Goal: Task Accomplishment & Management: Use online tool/utility

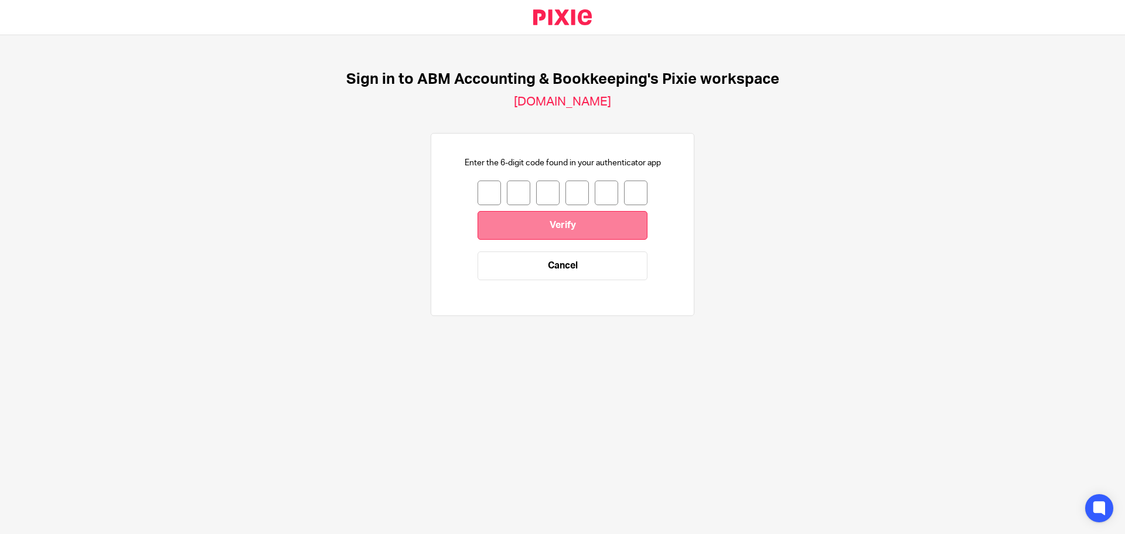
click at [615, 235] on input "Verify" at bounding box center [563, 225] width 170 height 29
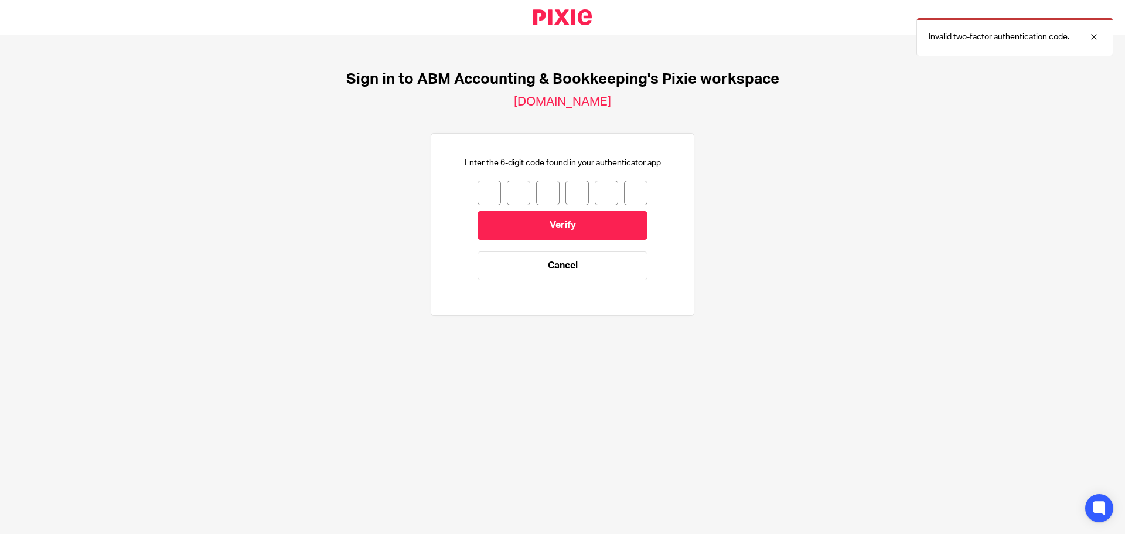
click at [485, 186] on input "number" at bounding box center [489, 192] width 23 height 25
type input "4"
type input "3"
type input "8"
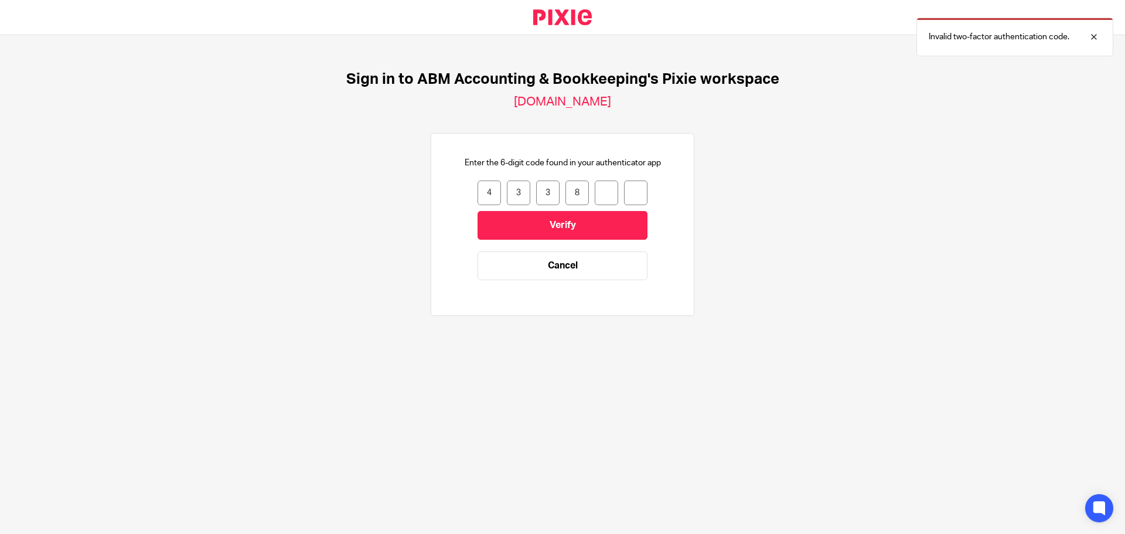
type input "8"
type input "4"
click at [542, 225] on input "Verify" at bounding box center [563, 225] width 170 height 29
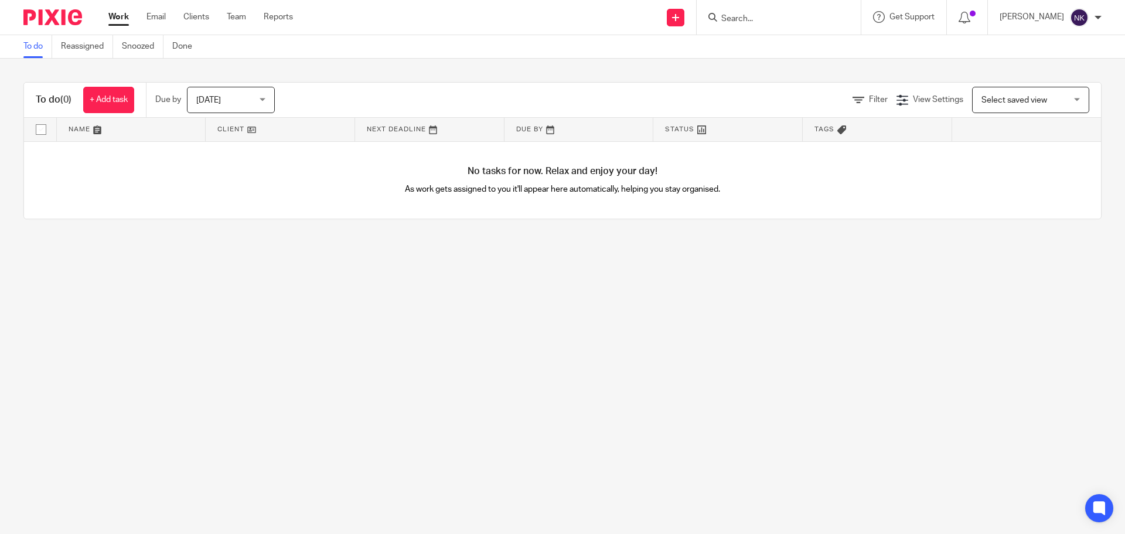
click at [754, 13] on form at bounding box center [782, 17] width 125 height 15
click at [753, 15] on form at bounding box center [782, 17] width 125 height 15
click at [747, 13] on form at bounding box center [782, 17] width 125 height 15
click at [747, 15] on input "Search" at bounding box center [772, 19] width 105 height 11
paste input "Alison Dennis Professional Corporation"
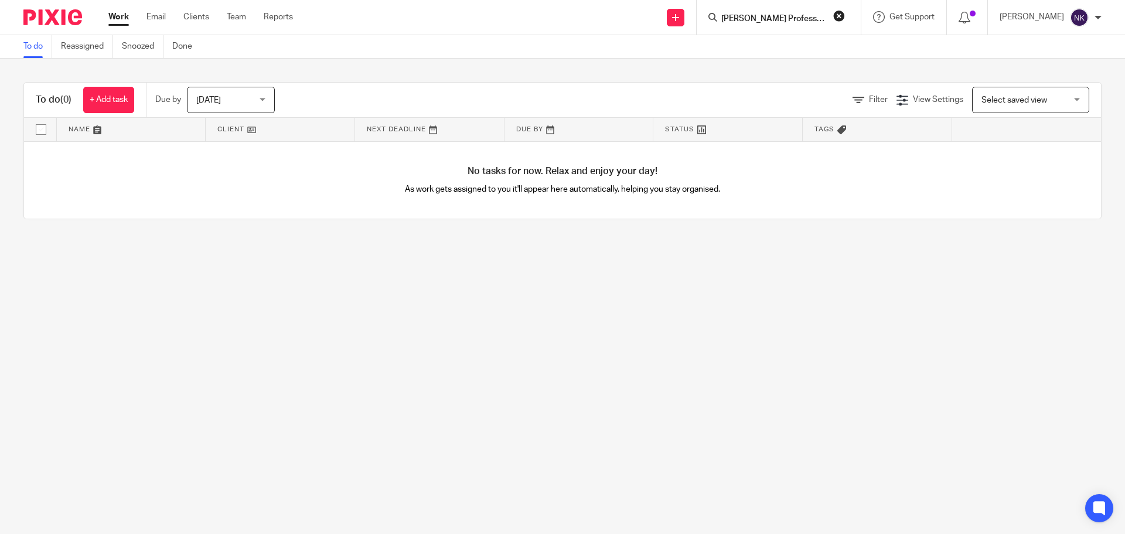
scroll to position [0, 45]
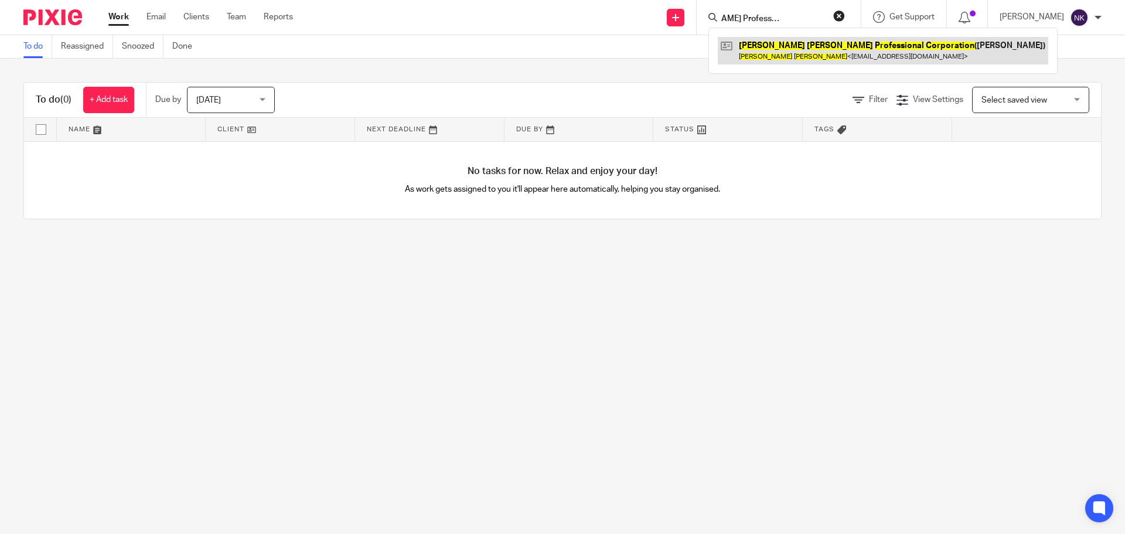
type input "Alison Dennis Professional Corporation"
click at [842, 55] on link at bounding box center [883, 50] width 330 height 27
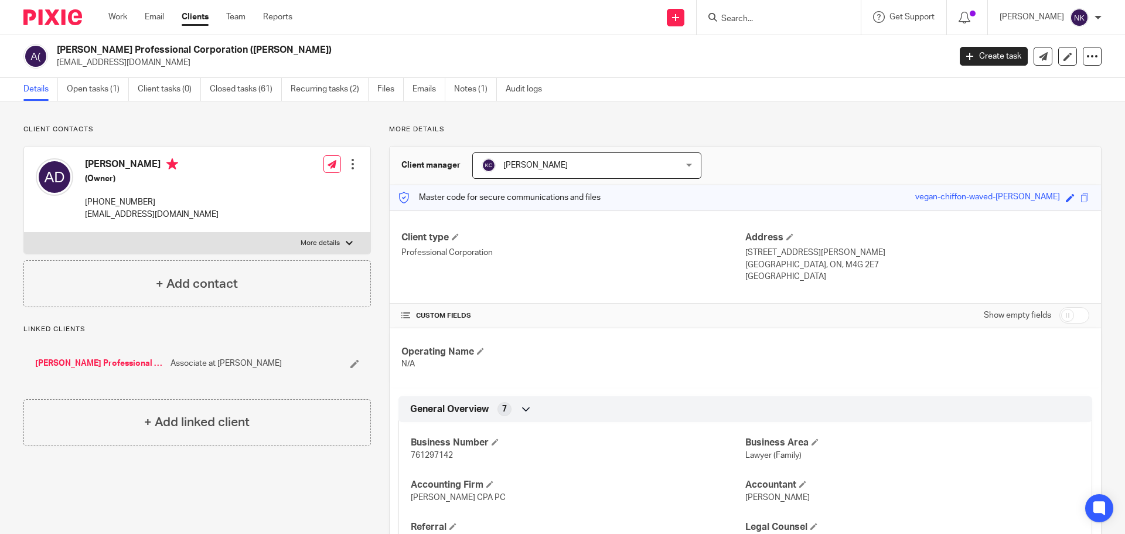
drag, startPoint x: 118, startPoint y: 82, endPoint x: 110, endPoint y: 66, distance: 18.1
click at [118, 82] on link "Open tasks (1)" at bounding box center [98, 89] width 62 height 23
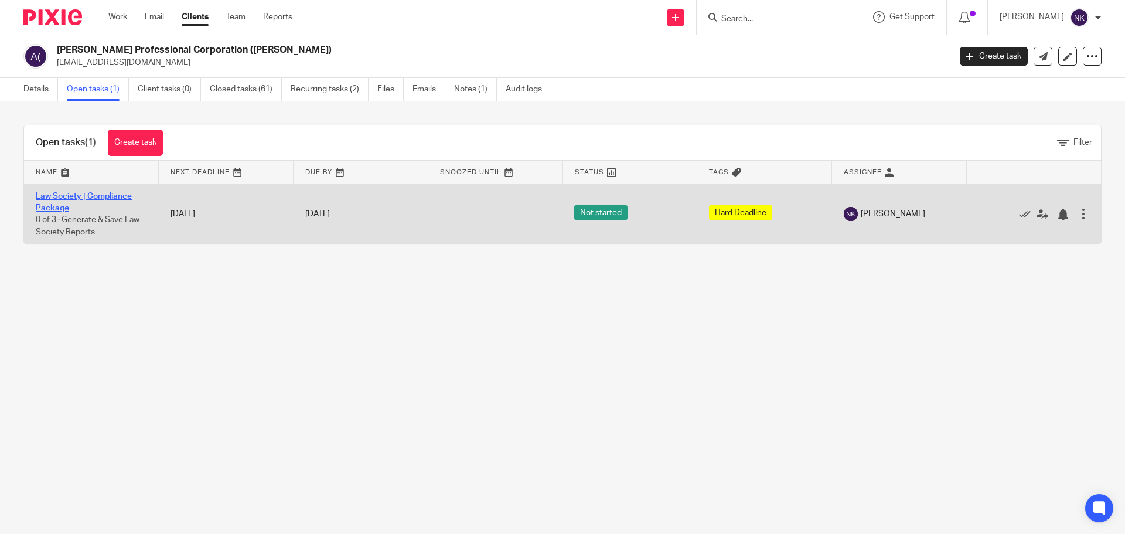
click at [52, 199] on link "Law Society | Compliance Package" at bounding box center [84, 202] width 96 height 20
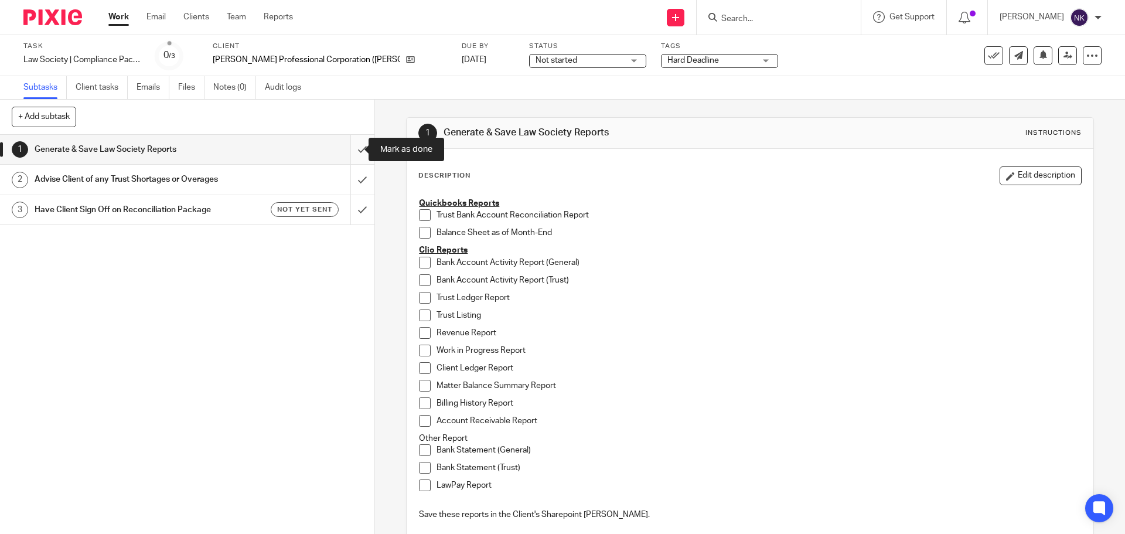
click at [352, 145] on input "submit" at bounding box center [187, 149] width 374 height 29
click at [352, 178] on input "submit" at bounding box center [187, 179] width 374 height 29
click at [462, 60] on link "[DATE]" at bounding box center [488, 60] width 53 height 12
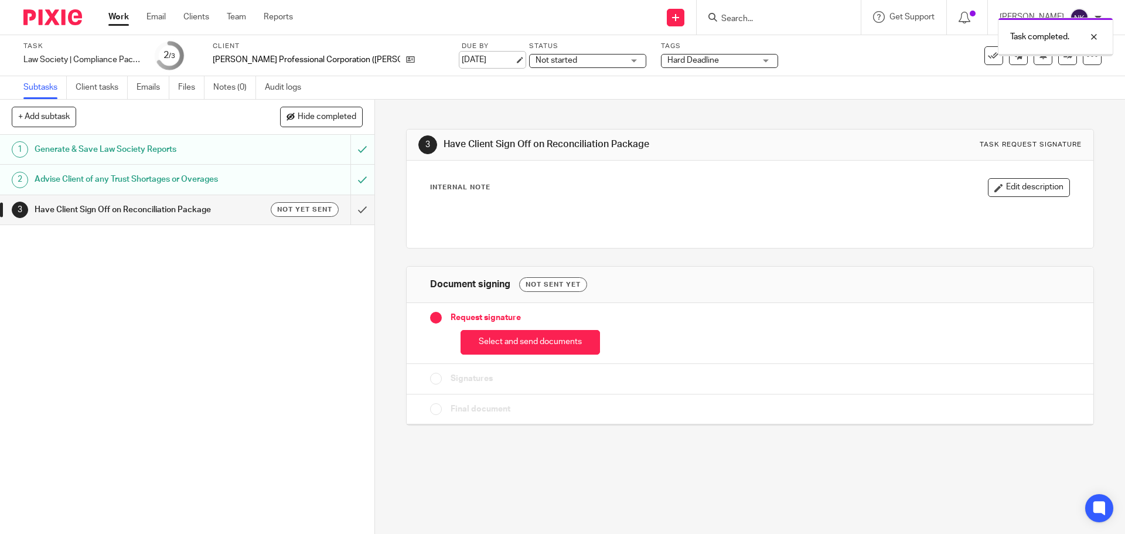
click at [462, 60] on link "[DATE]" at bounding box center [488, 60] width 53 height 12
click at [533, 350] on button "Select and send documents" at bounding box center [530, 342] width 139 height 25
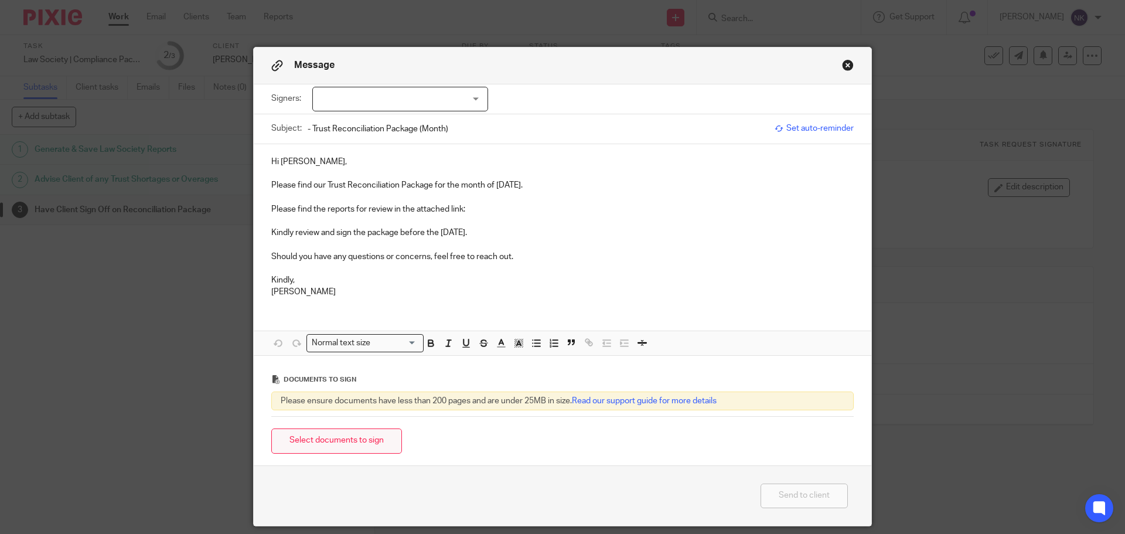
click at [359, 443] on button "Select documents to sign" at bounding box center [336, 440] width 131 height 25
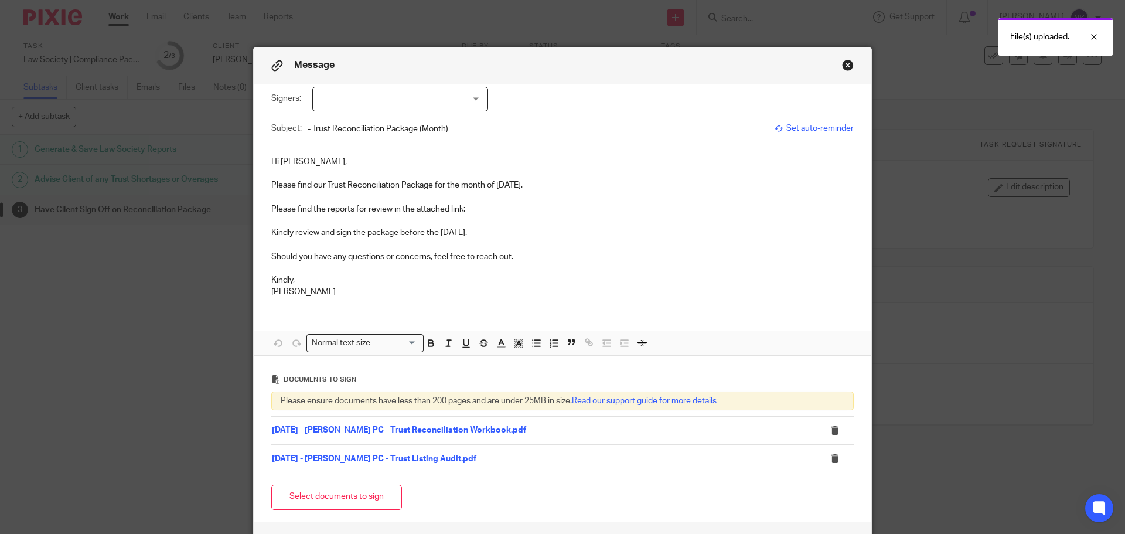
click at [402, 91] on div at bounding box center [400, 99] width 176 height 25
click at [393, 117] on li "Alison Dennis" at bounding box center [396, 123] width 175 height 24
checkbox input "true"
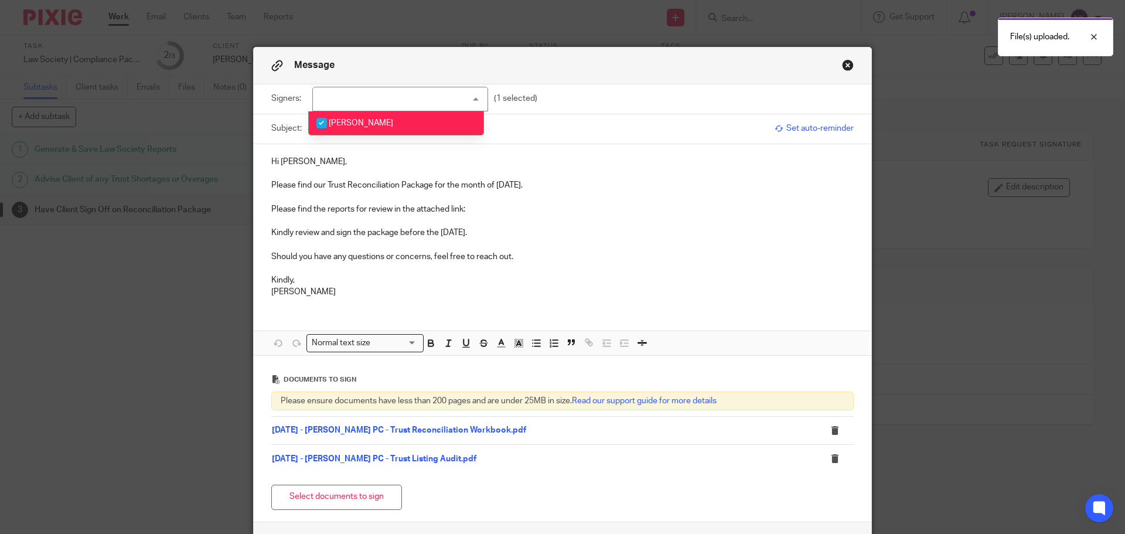
click at [524, 190] on p "Please find our Trust Reconciliation Package for the month of [DATE]." at bounding box center [562, 185] width 582 height 12
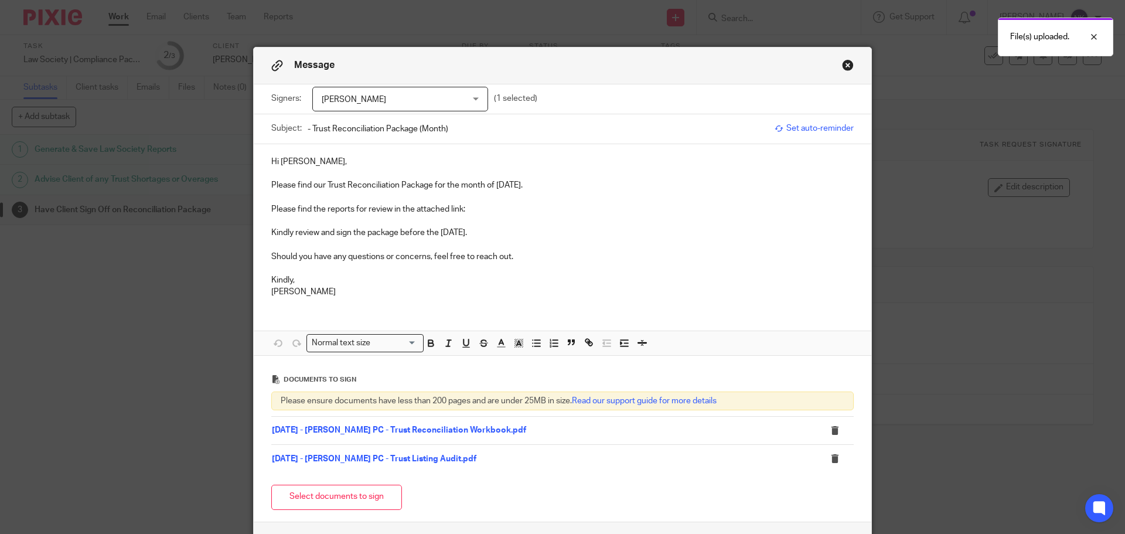
drag, startPoint x: 493, startPoint y: 188, endPoint x: 541, endPoint y: 183, distance: 47.7
click at [541, 183] on p "Please find our Trust Reconciliation Package for the month of [DATE]." at bounding box center [562, 185] width 582 height 12
copy p "[DATE]"
drag, startPoint x: 564, startPoint y: 158, endPoint x: 455, endPoint y: 130, distance: 113.1
click at [455, 130] on input "- Trust Reconciliation Package (Month)" at bounding box center [538, 128] width 461 height 26
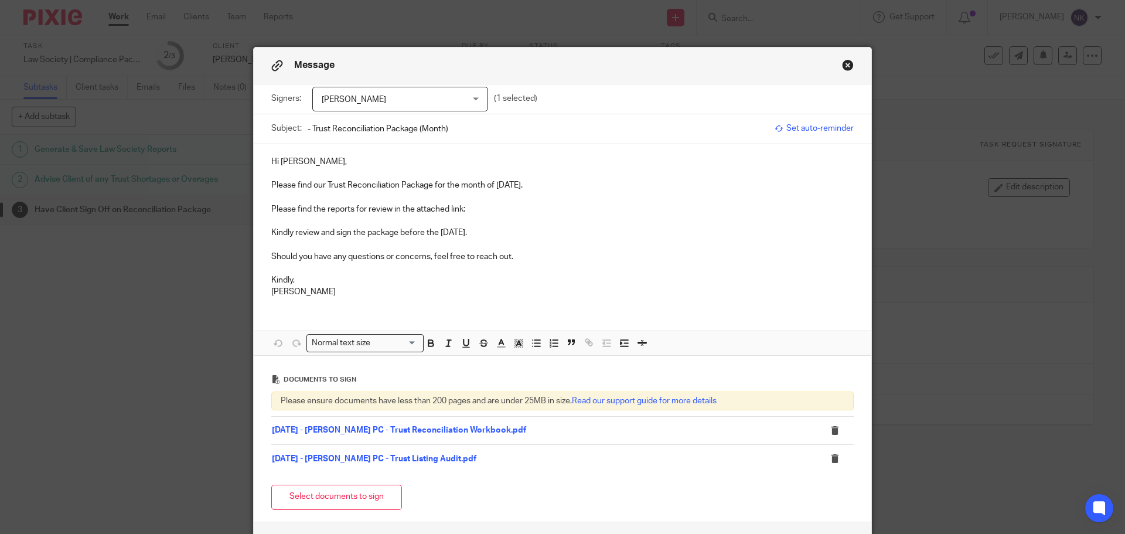
drag, startPoint x: 455, startPoint y: 129, endPoint x: 415, endPoint y: 130, distance: 39.3
click at [415, 130] on input "- Trust Reconciliation Package (Month)" at bounding box center [538, 128] width 461 height 26
paste input "August 2025"
click at [308, 131] on input "- Trust Reconciliation Package - August 2025" at bounding box center [538, 128] width 461 height 26
paste input "Alison Dennis PC"
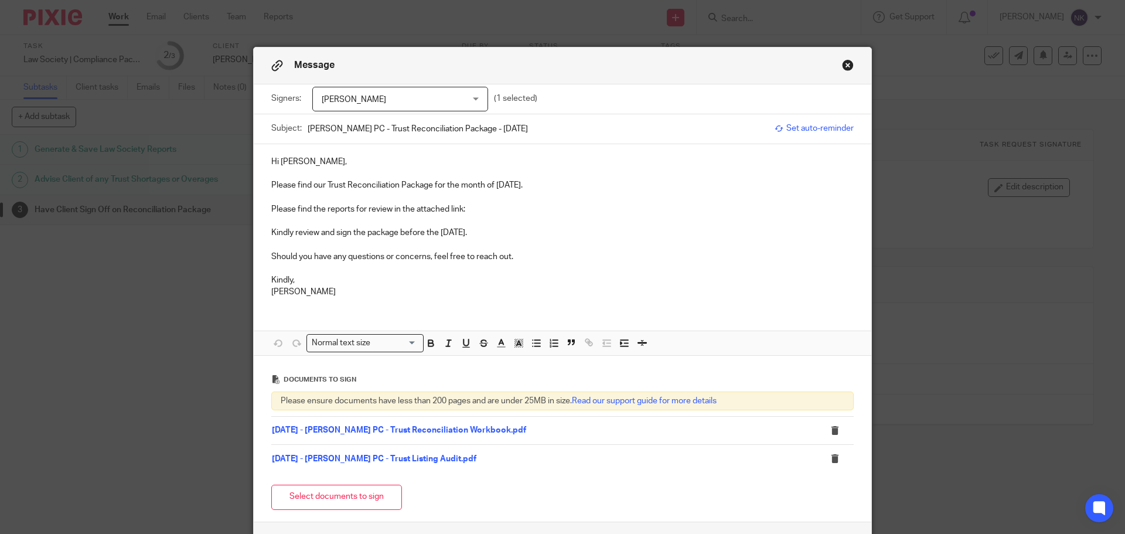
type input "Alison Dennis PC - Trust Reconciliation Package - August 2025"
click at [397, 155] on div "Hi Alison, Please find our Trust Reconciliation Package for the month of August…" at bounding box center [563, 225] width 618 height 163
click at [490, 205] on p "Please find the reports for review in the attached link:" at bounding box center [562, 209] width 582 height 12
click at [479, 212] on p "Please find the reports for review in the attached link:" at bounding box center [562, 209] width 582 height 12
click at [477, 214] on p "Please find the reports for review in the attached link:" at bounding box center [562, 209] width 582 height 12
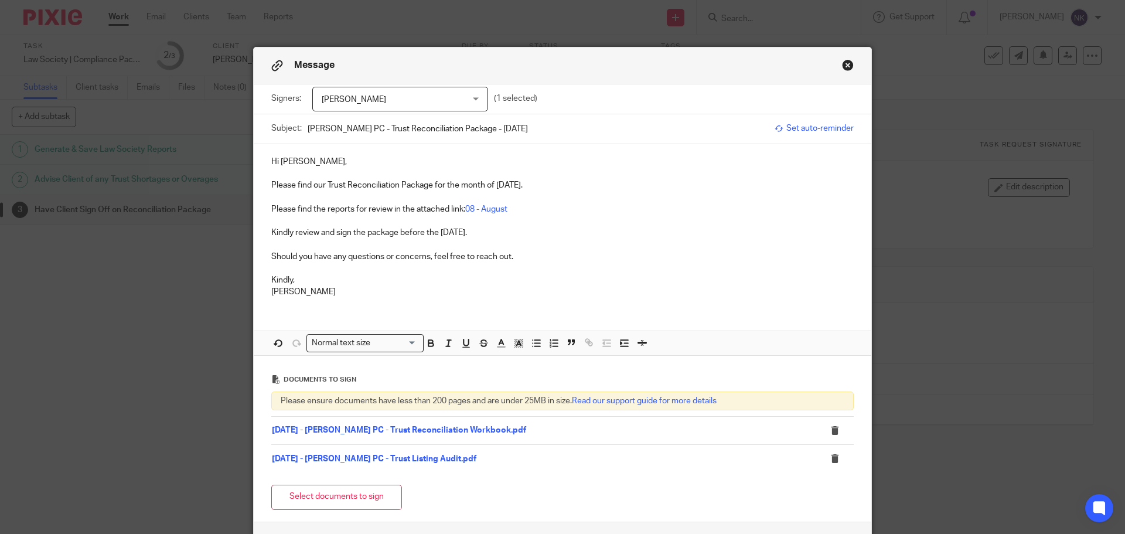
click at [577, 157] on p "Hi Alison," at bounding box center [562, 162] width 582 height 12
drag, startPoint x: 494, startPoint y: 187, endPoint x: 539, endPoint y: 183, distance: 45.3
click at [539, 183] on p "Please find our Trust Reconciliation Package for the month of August 2025." at bounding box center [562, 185] width 582 height 12
click at [552, 189] on p "Please find our Trust Reconciliation Package for the month of August 2025." at bounding box center [562, 185] width 582 height 12
click at [507, 212] on p "Please find the reports for review in the attached link: 08 - August" at bounding box center [562, 209] width 582 height 12
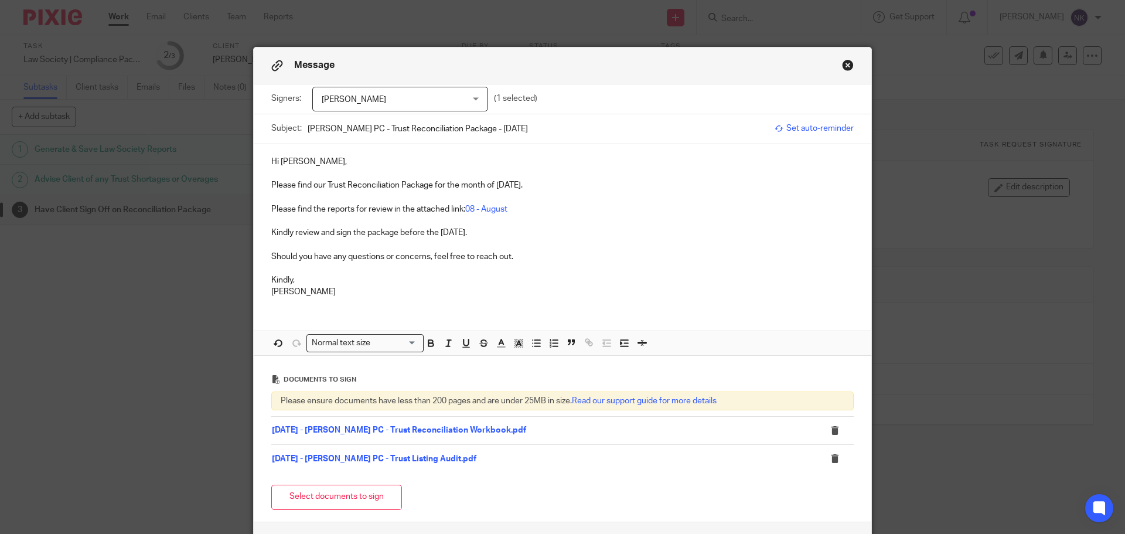
click at [533, 230] on p "Kindly review and sign the package before the 25th of September 2025." at bounding box center [562, 233] width 582 height 12
click at [480, 212] on link "08 - August" at bounding box center [486, 209] width 42 height 8
click at [423, 243] on link "https://archeradvisoryinc.sharepoint.com/:f:/r/sites/CompanyPortal/Clients/Alis…" at bounding box center [369, 246] width 108 height 12
click at [548, 203] on p "Please find the reports for review in the attached link: 08 - August" at bounding box center [562, 209] width 582 height 12
drag, startPoint x: 537, startPoint y: 209, endPoint x: 527, endPoint y: 199, distance: 14.5
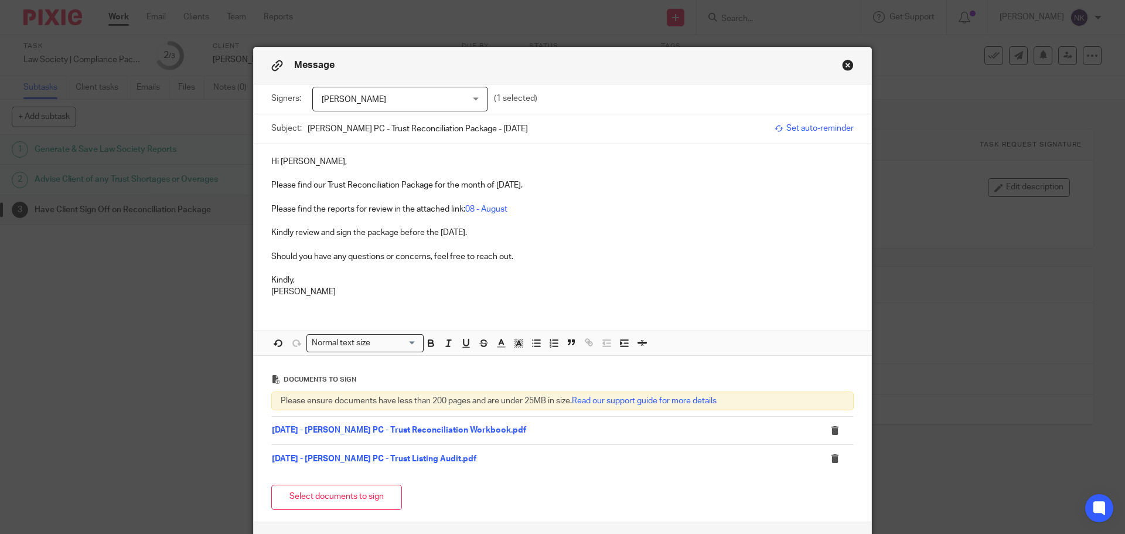
click at [537, 208] on p "Please find the reports for review in the attached link: 08 - August" at bounding box center [562, 209] width 582 height 12
click at [427, 171] on p at bounding box center [562, 174] width 582 height 12
click at [548, 188] on p "Please find our Trust Reconciliation Package for the month of [DATE]." at bounding box center [562, 185] width 582 height 12
click at [517, 209] on p "Please find the reports for review in the attached link: 08 - August" at bounding box center [562, 209] width 582 height 12
click at [544, 240] on p at bounding box center [562, 244] width 582 height 12
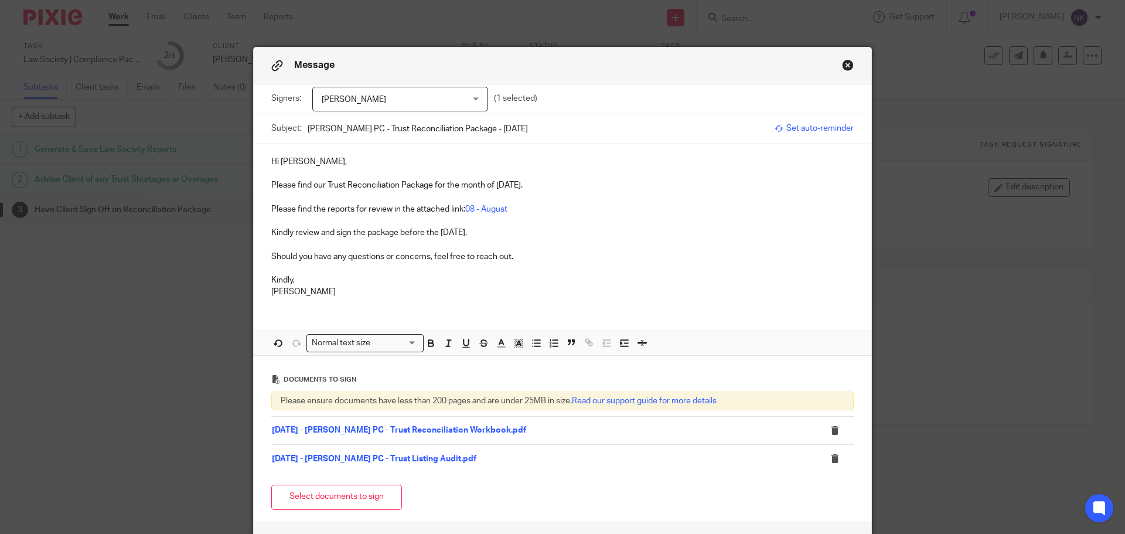
click at [514, 257] on p "Should you have any questions or concerns, feel free to reach out." at bounding box center [562, 257] width 582 height 12
click at [534, 235] on p "Kindly review and sign the package before the [DATE]." at bounding box center [562, 233] width 582 height 12
click at [520, 260] on p "Should you have any questions or concerns, feel free to reach out." at bounding box center [562, 257] width 582 height 12
click at [318, 279] on p "Kindly," at bounding box center [562, 280] width 582 height 12
click at [342, 289] on p "Kanwar Cheema" at bounding box center [562, 292] width 582 height 12
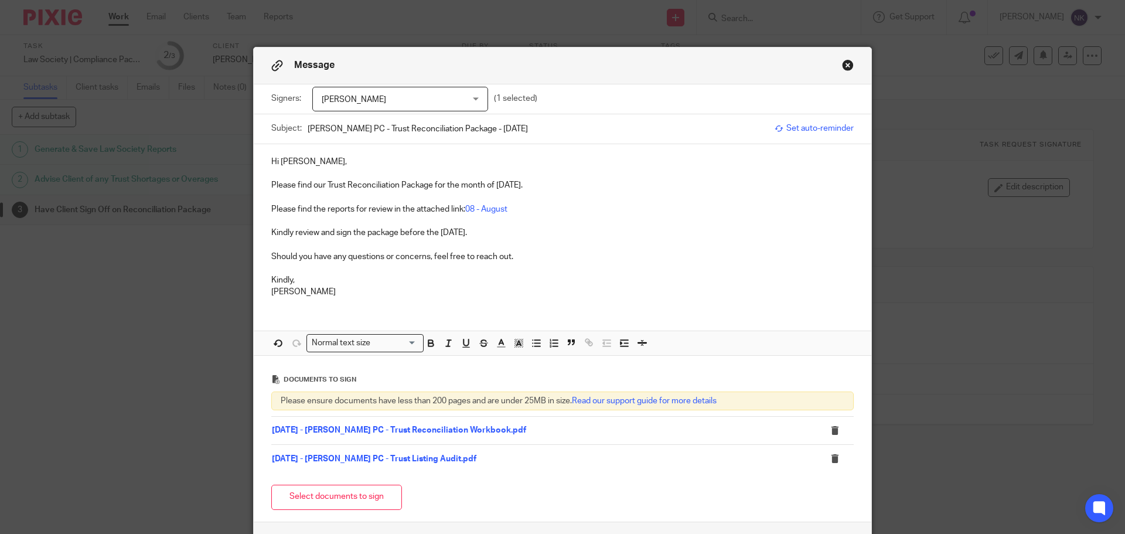
click at [541, 224] on p at bounding box center [562, 221] width 582 height 12
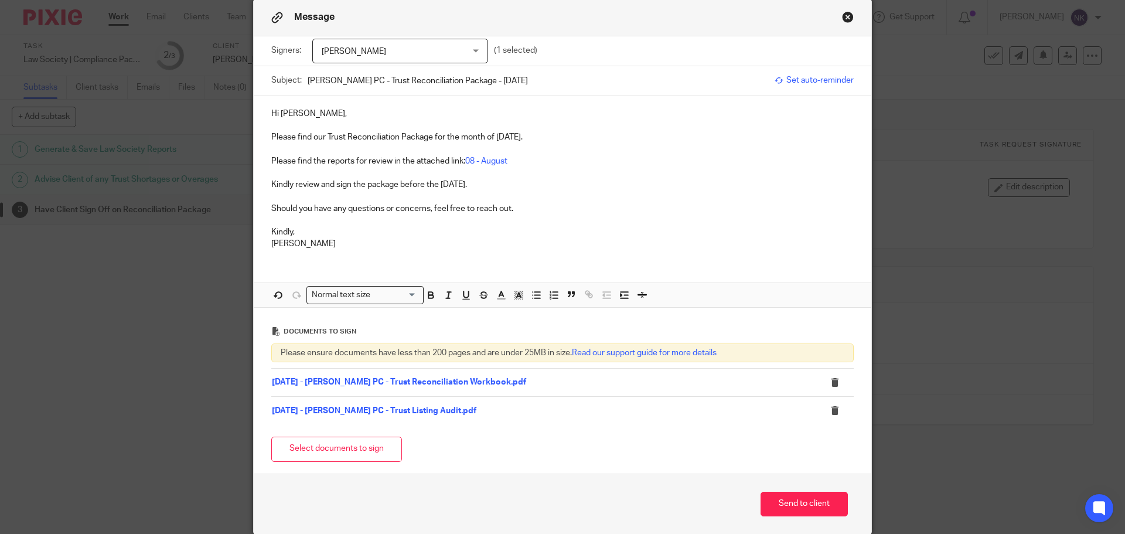
scroll to position [96, 0]
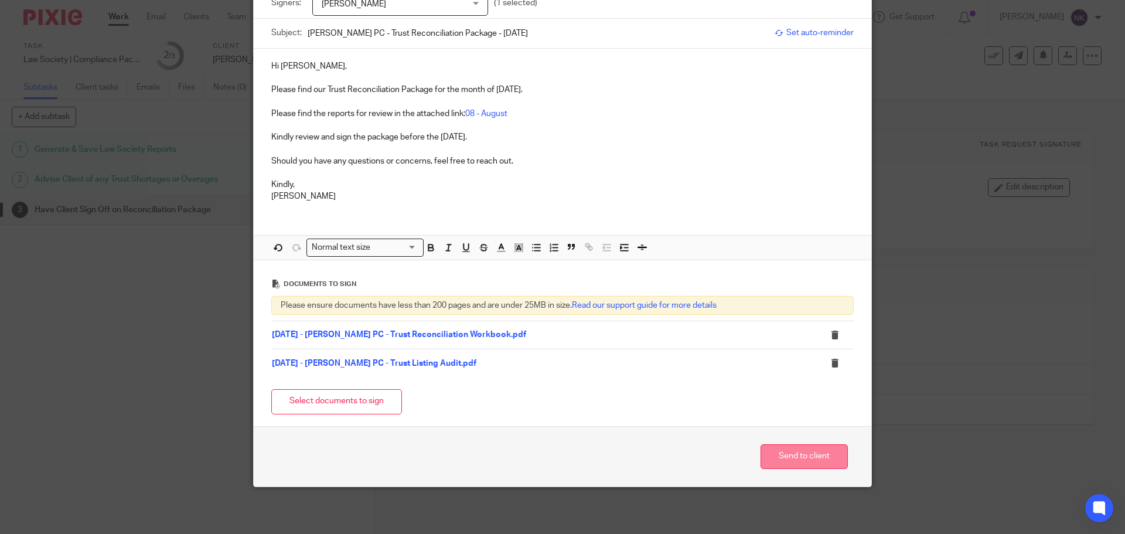
click at [797, 451] on button "Send to client" at bounding box center [804, 456] width 87 height 25
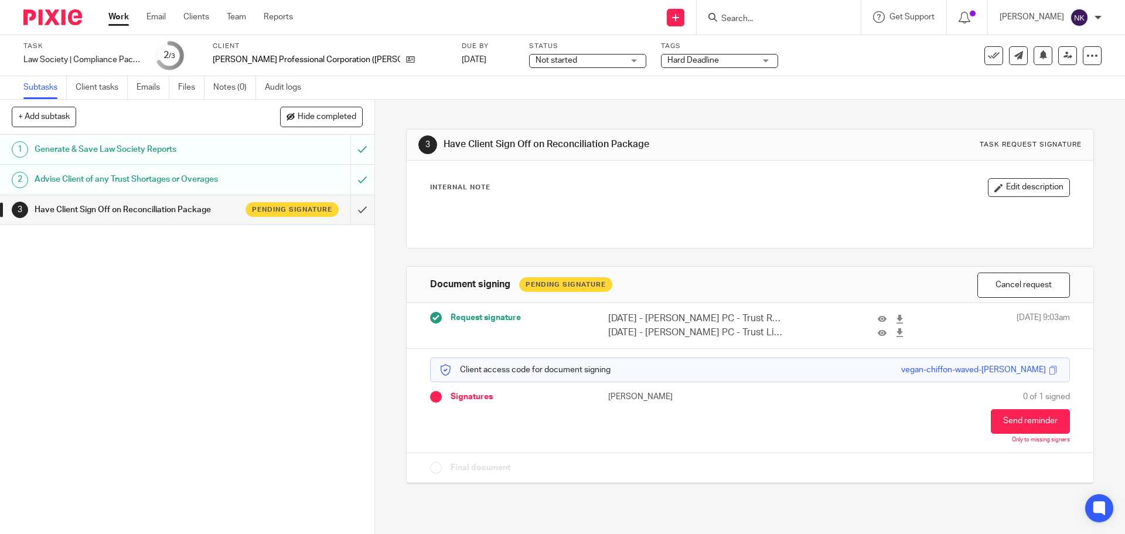
click at [748, 21] on input "Search" at bounding box center [772, 19] width 105 height 11
paste input "Brooke MacKenzie PC"
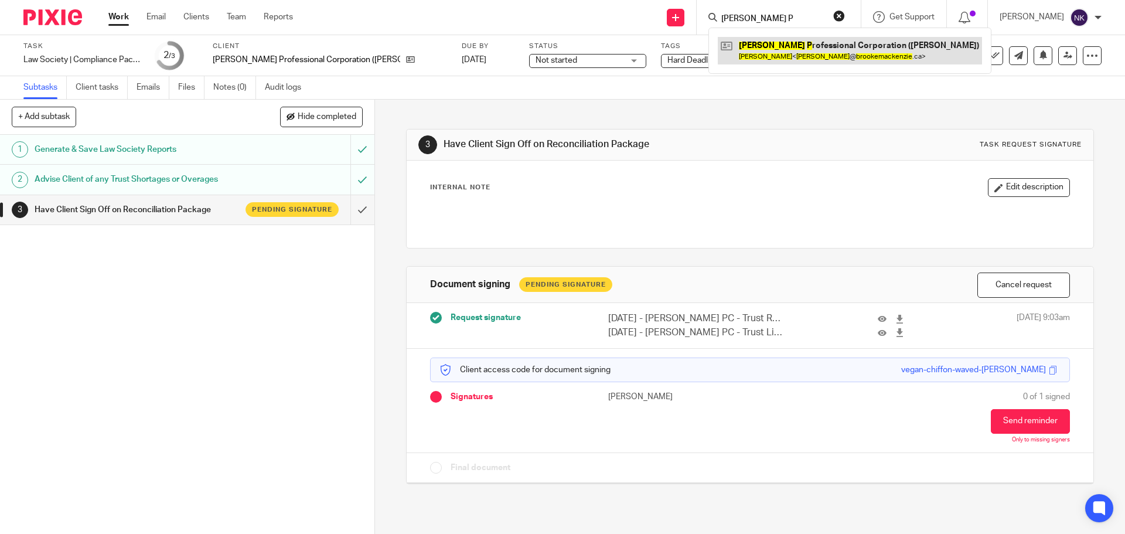
type input "Brooke MacKenzie P"
click at [854, 48] on link at bounding box center [850, 50] width 264 height 27
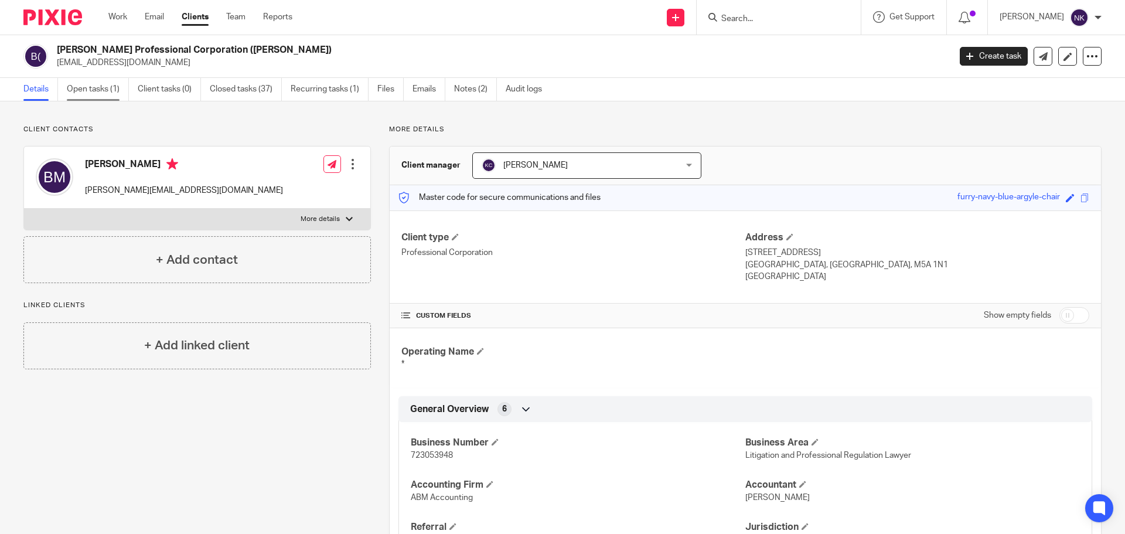
click at [91, 88] on link "Open tasks (1)" at bounding box center [98, 89] width 62 height 23
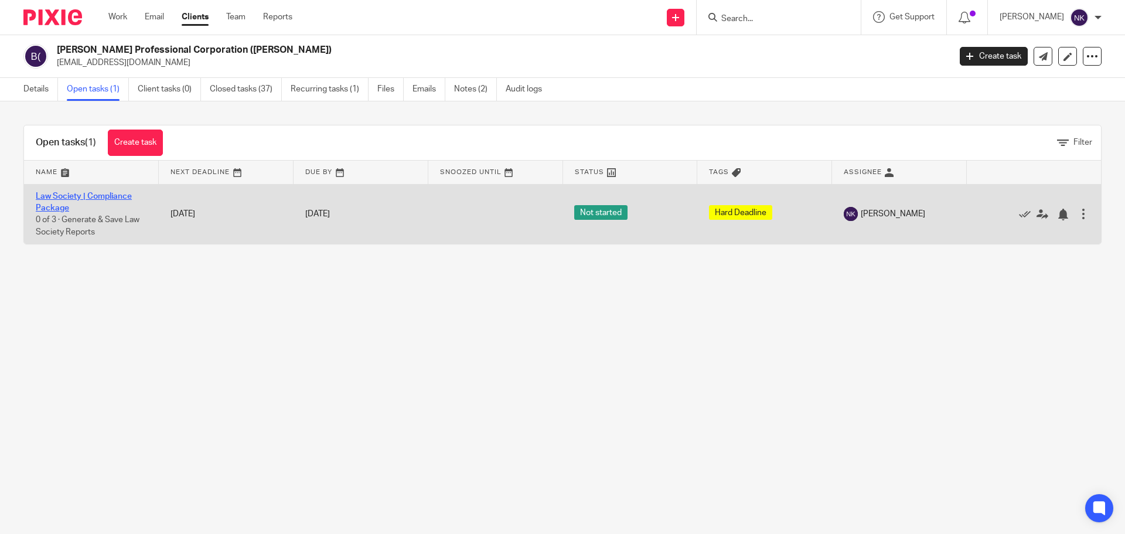
click at [74, 194] on link "Law Society | Compliance Package" at bounding box center [84, 202] width 96 height 20
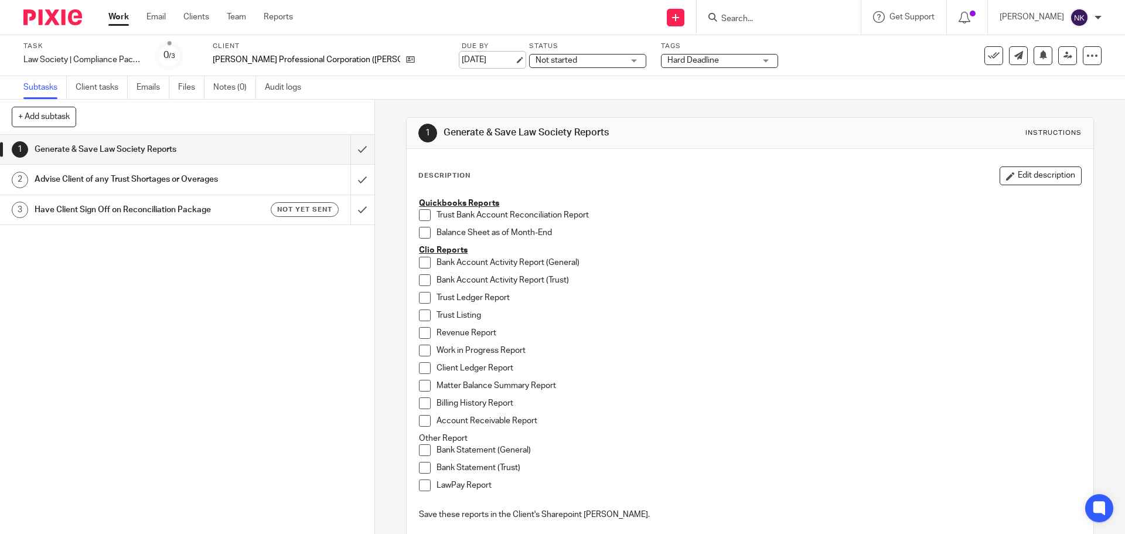
click at [472, 57] on link "[DATE]" at bounding box center [488, 60] width 53 height 12
click at [350, 147] on input "submit" at bounding box center [187, 149] width 374 height 29
click at [346, 178] on input "submit" at bounding box center [187, 179] width 374 height 29
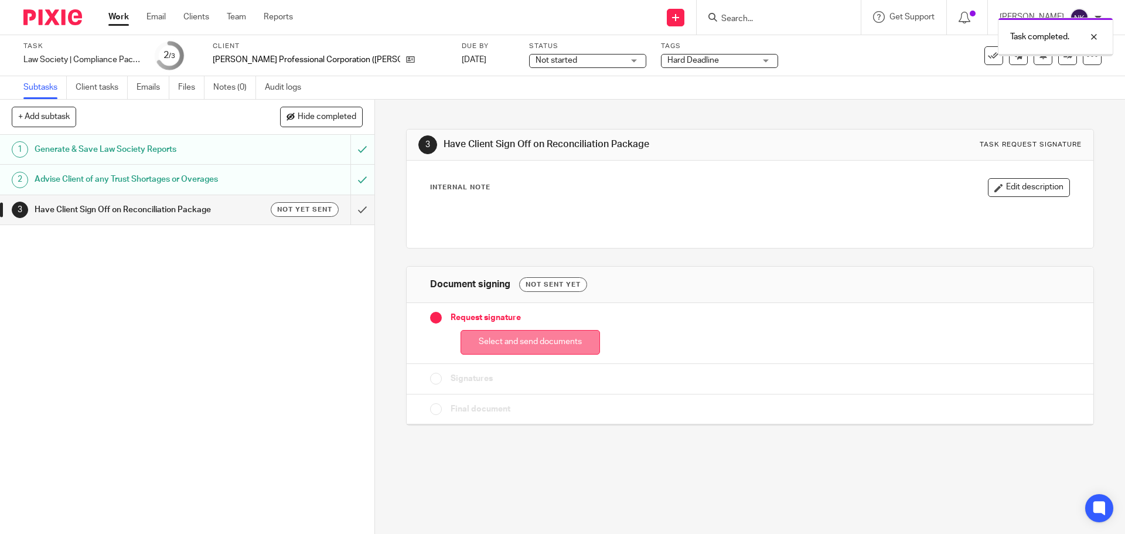
click at [534, 341] on button "Select and send documents" at bounding box center [530, 342] width 139 height 25
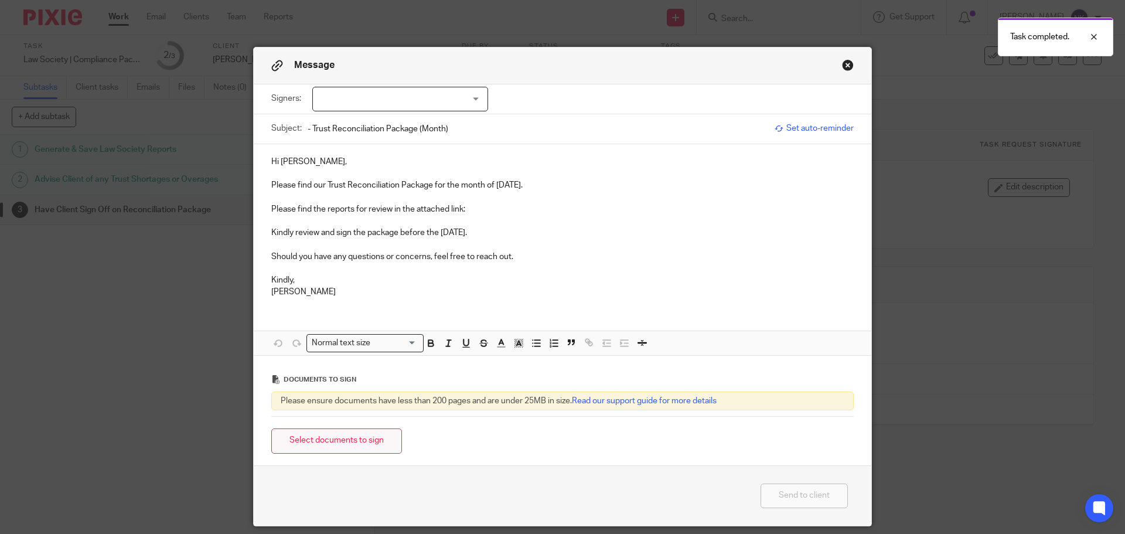
click at [362, 445] on button "Select documents to sign" at bounding box center [336, 440] width 131 height 25
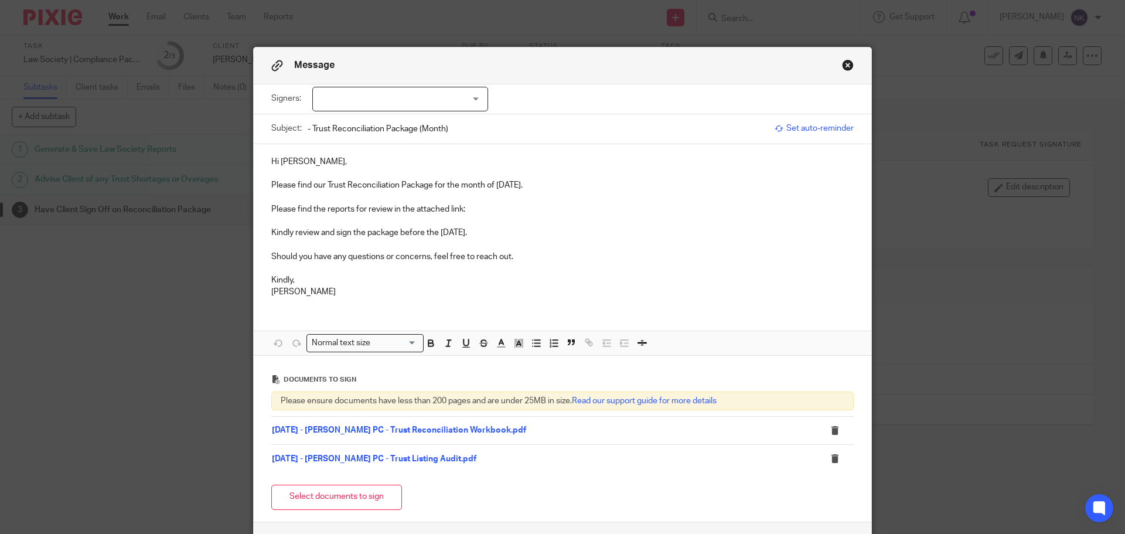
click at [391, 87] on div at bounding box center [400, 99] width 176 height 25
click at [386, 121] on span "[PERSON_NAME]" at bounding box center [361, 123] width 64 height 8
checkbox input "true"
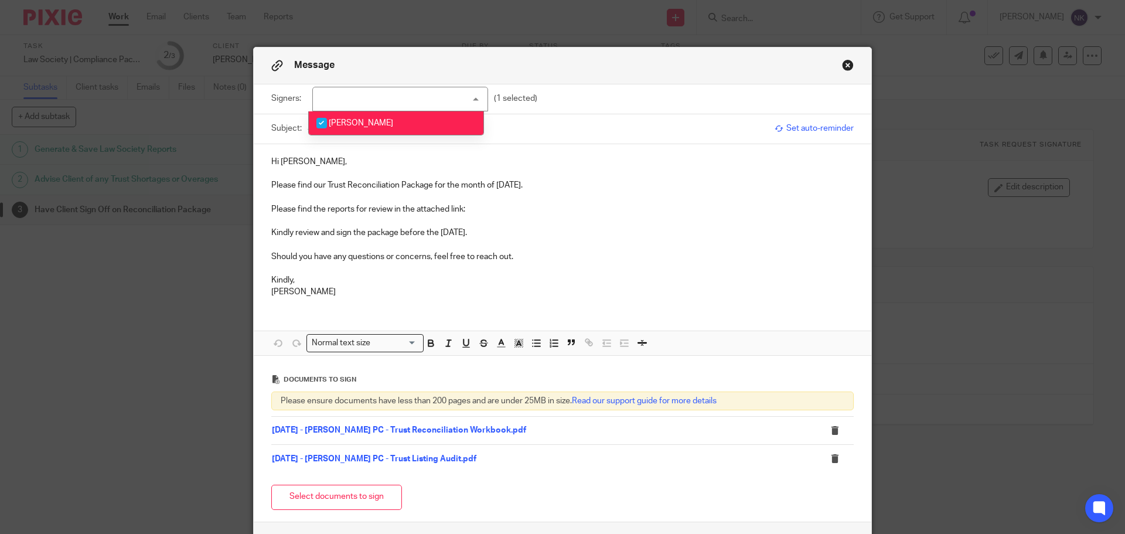
click at [508, 202] on p at bounding box center [562, 197] width 582 height 12
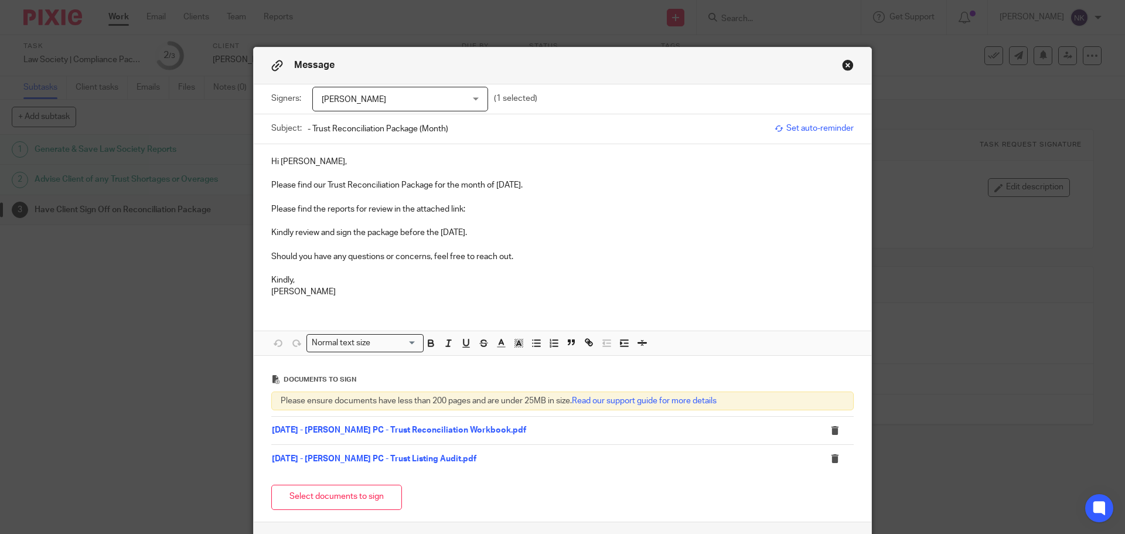
drag, startPoint x: 493, startPoint y: 185, endPoint x: 538, endPoint y: 188, distance: 45.2
click at [538, 188] on p "Please find our Trust Reconciliation Package for the month of [DATE]." at bounding box center [562, 185] width 582 height 12
copy p "August 2025"
drag, startPoint x: 435, startPoint y: 130, endPoint x: 414, endPoint y: 132, distance: 21.9
click at [414, 132] on input "- Trust Reconciliation Package (Month)" at bounding box center [538, 128] width 461 height 26
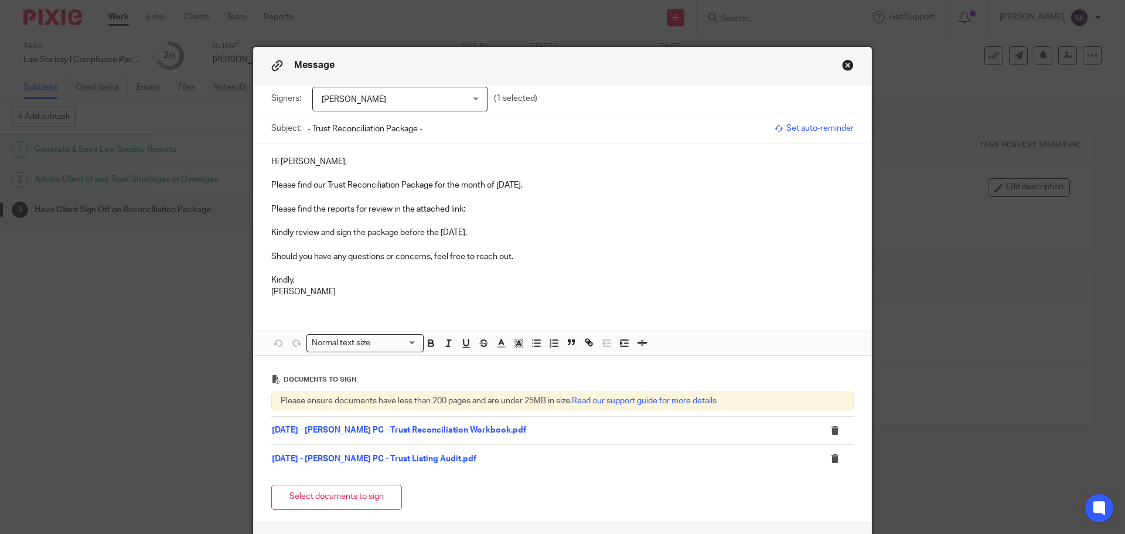
paste input "August 2025"
click at [302, 128] on div "Subject: - Trust Reconciliation Package - August 2025" at bounding box center [519, 128] width 497 height 29
click at [308, 129] on input "- Trust Reconciliation Package - August 2025" at bounding box center [538, 128] width 461 height 26
paste input "Brooke MacKenzie PC"
type input "[PERSON_NAME] PC - Trust Reconciliation Package - [DATE]"
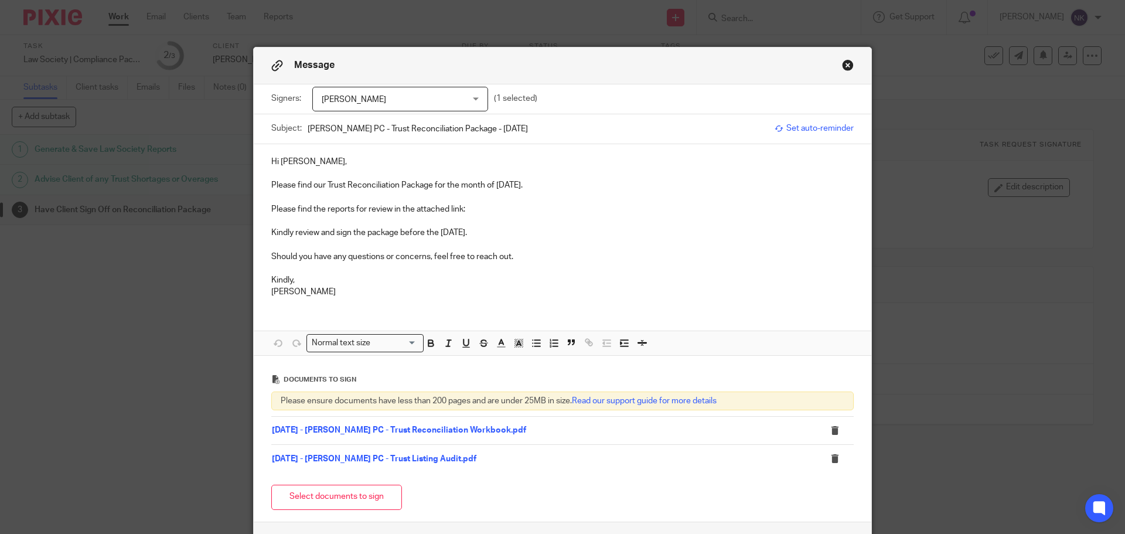
click at [475, 206] on p "Please find the reports for review in the attached link:" at bounding box center [562, 209] width 582 height 12
click at [485, 211] on p "Please find the reports for review in the attached link:" at bounding box center [562, 209] width 582 height 12
click at [570, 251] on p "Should you have any questions or concerns, feel free to reach out." at bounding box center [562, 257] width 582 height 12
click at [331, 279] on p "Kindly," at bounding box center [562, 280] width 582 height 12
click at [342, 289] on p "[PERSON_NAME]" at bounding box center [562, 292] width 582 height 12
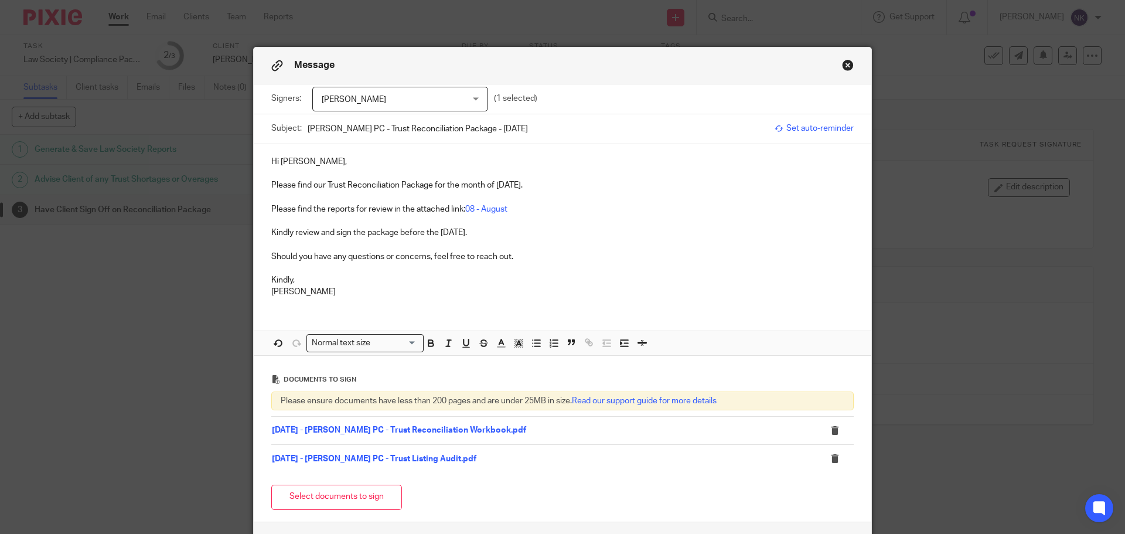
click at [517, 209] on p "Please find the reports for review in the attached link: 08 - August" at bounding box center [562, 209] width 582 height 12
click at [540, 188] on p "Please find our Trust Reconciliation Package for the month of August 2025." at bounding box center [562, 185] width 582 height 12
click at [532, 215] on p at bounding box center [562, 221] width 582 height 12
click at [492, 209] on link "08 - August" at bounding box center [486, 209] width 42 height 8
click at [423, 248] on link "https://archeradvisoryinc.sharepoint.com/:f:/r/sites/CompanyPortal/Clients/Broo…" at bounding box center [369, 246] width 108 height 12
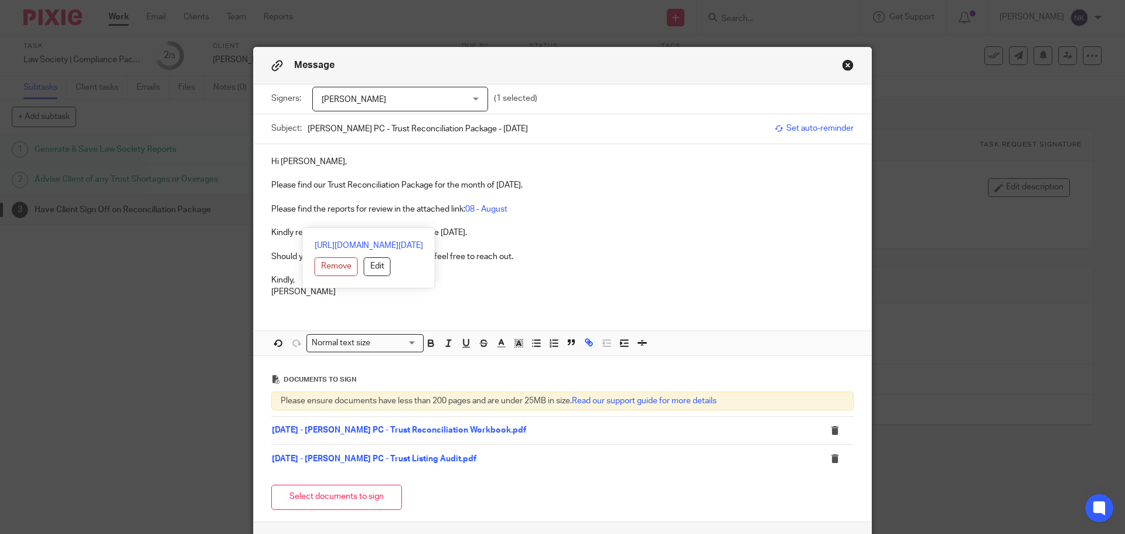
click at [558, 274] on p at bounding box center [562, 269] width 582 height 12
click at [537, 199] on p at bounding box center [562, 197] width 582 height 12
click at [526, 202] on p at bounding box center [562, 197] width 582 height 12
click at [555, 185] on p "Please find our Trust Reconciliation Package for the month of [DATE]." at bounding box center [562, 185] width 582 height 12
click at [527, 207] on p "Please find the reports for review in the attached link: 08 - August" at bounding box center [562, 209] width 582 height 12
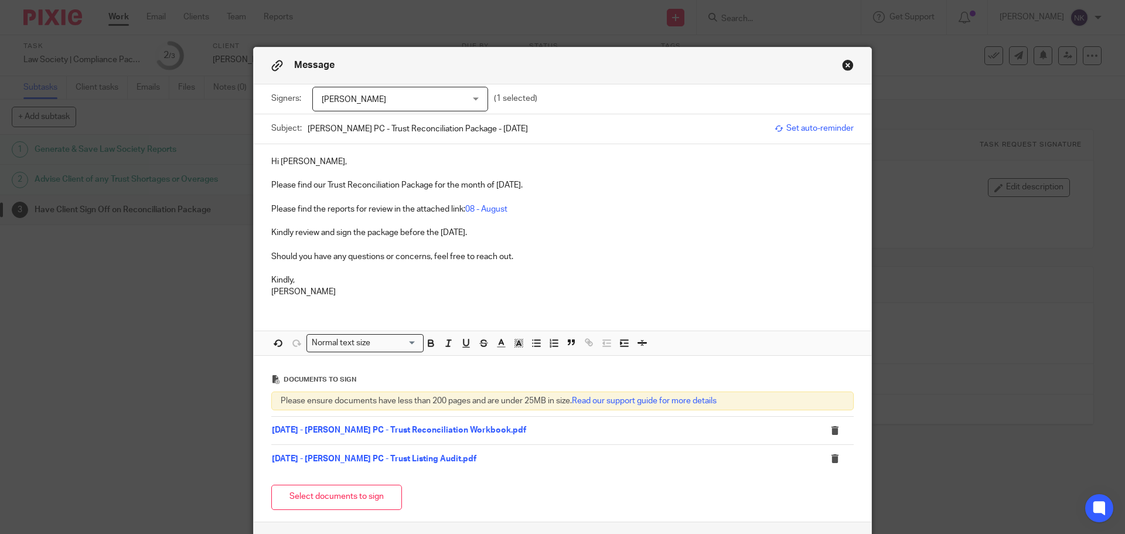
click at [541, 226] on p at bounding box center [562, 221] width 582 height 12
click at [524, 252] on p "Should you have any questions or concerns, feel free to reach out." at bounding box center [562, 257] width 582 height 12
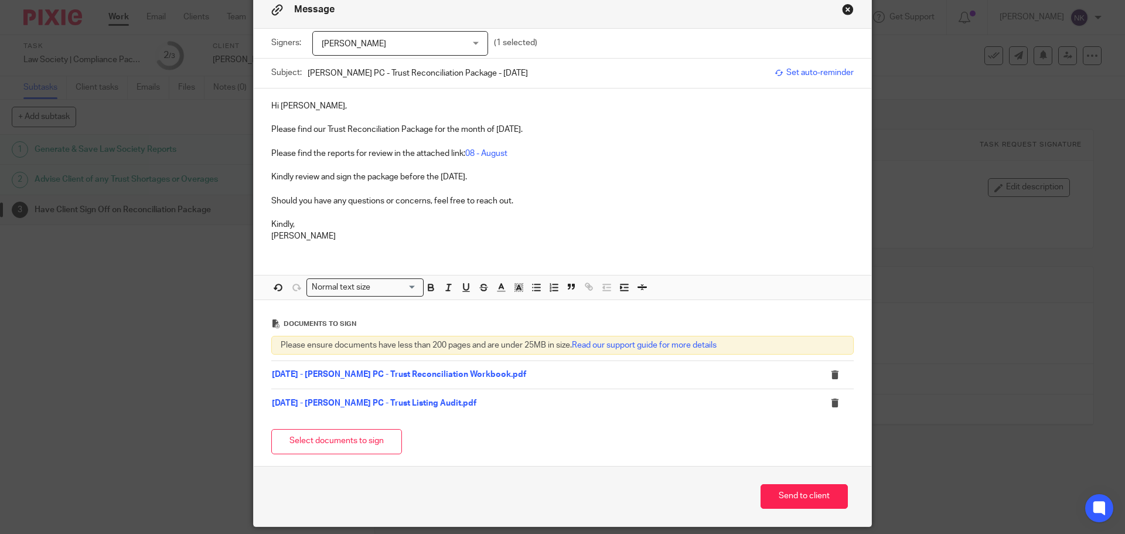
scroll to position [96, 0]
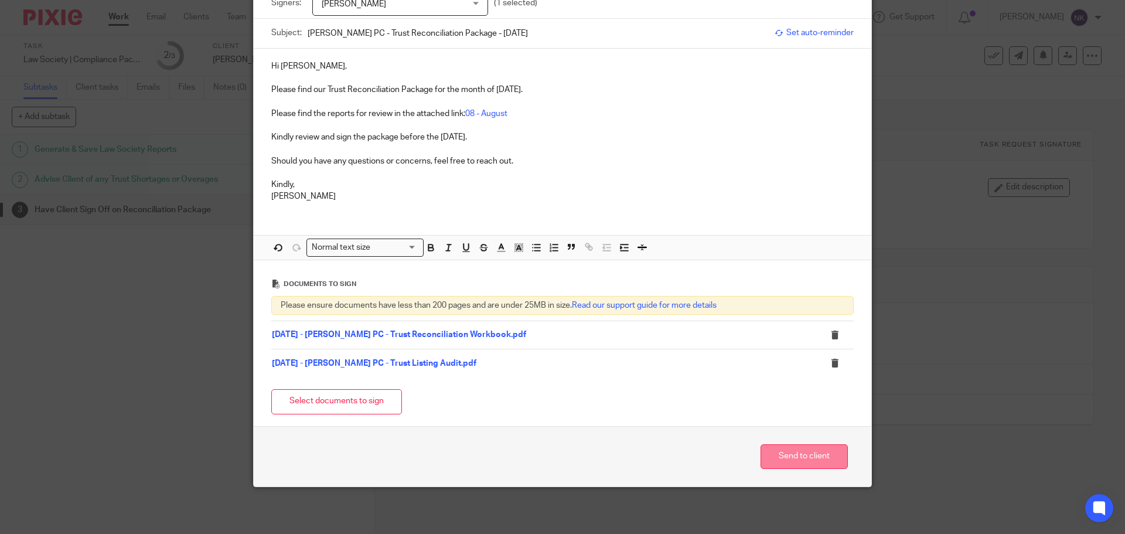
click at [809, 444] on button "Send to client" at bounding box center [804, 456] width 87 height 25
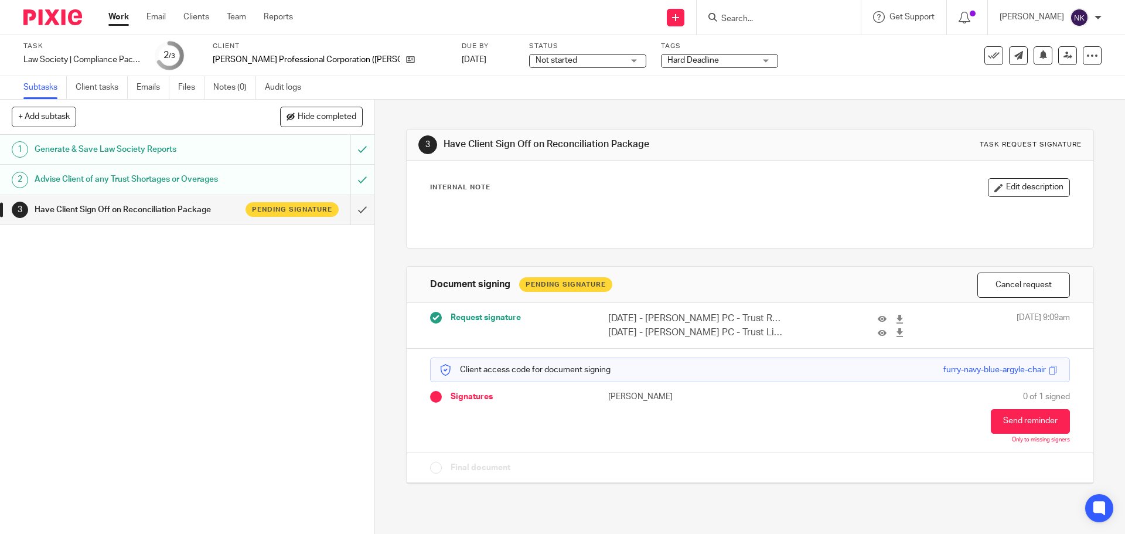
click at [755, 21] on input "Search" at bounding box center [772, 19] width 105 height 11
paste input "[PERSON_NAME] Law PC"
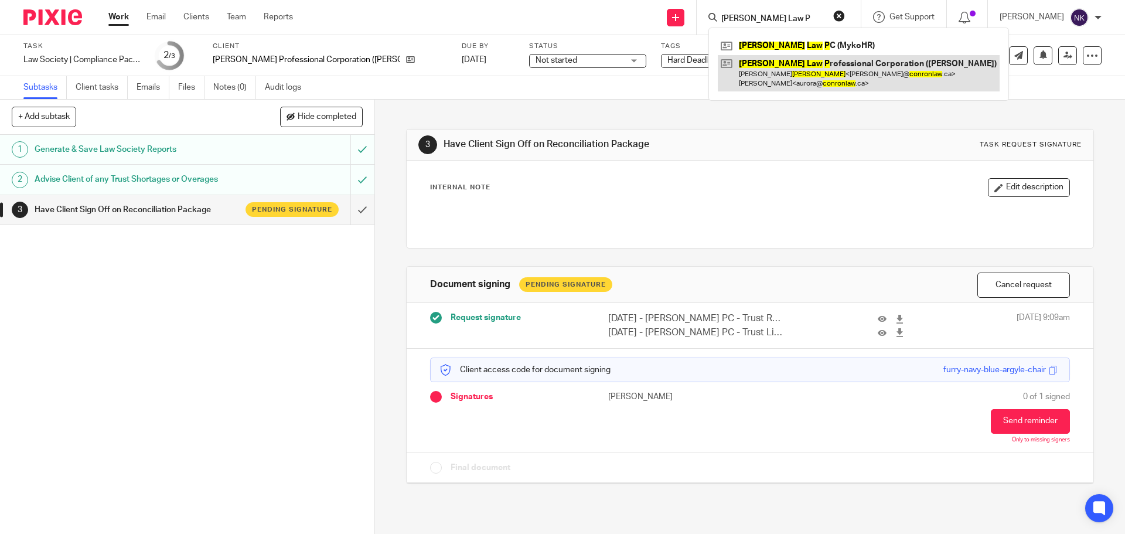
type input "[PERSON_NAME] Law P"
click at [858, 67] on link at bounding box center [859, 73] width 282 height 36
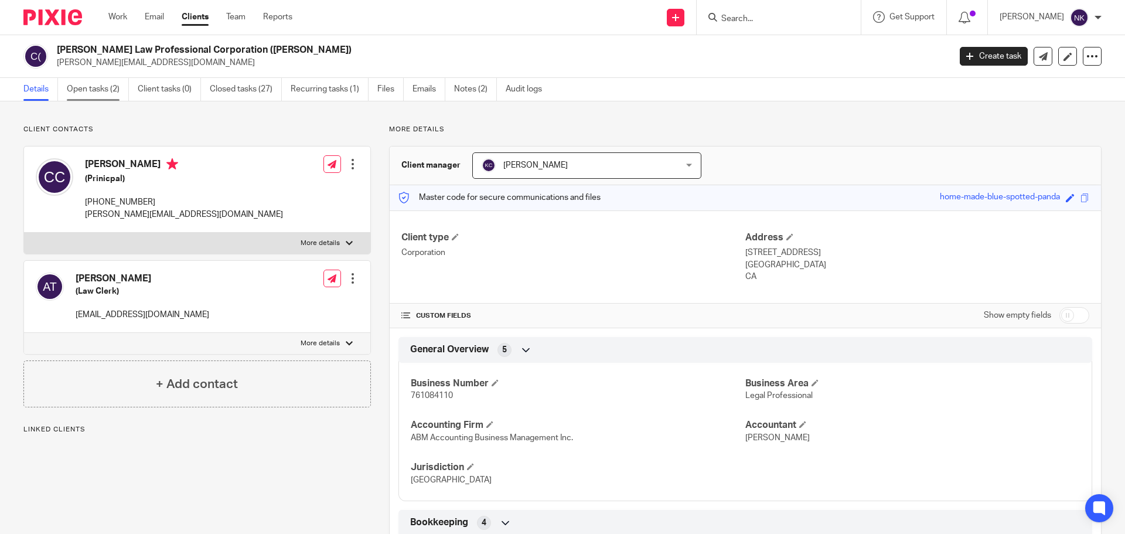
click at [121, 90] on link "Open tasks (2)" at bounding box center [98, 89] width 62 height 23
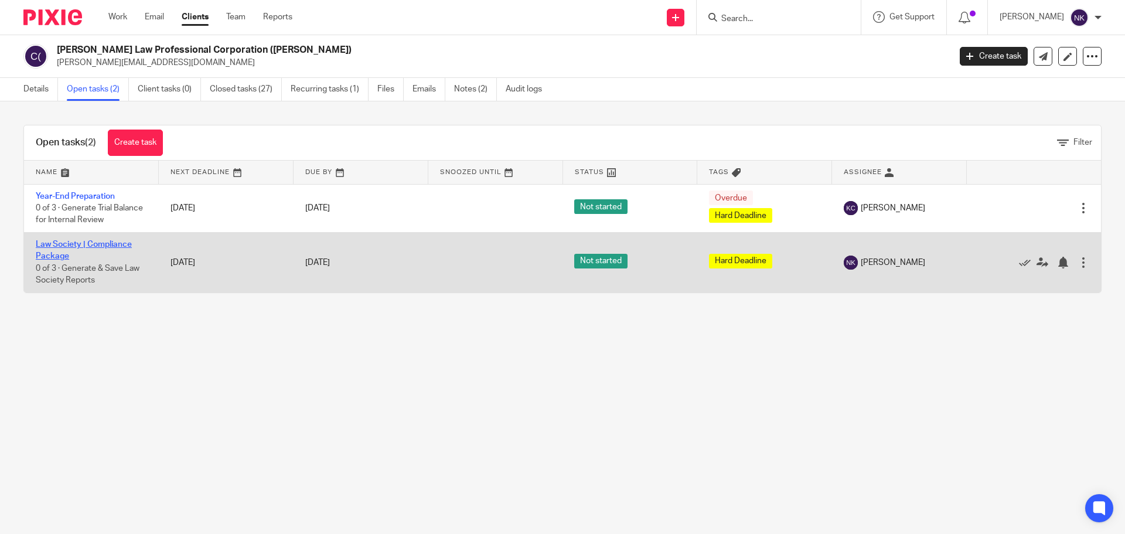
click at [94, 241] on link "Law Society | Compliance Package" at bounding box center [84, 250] width 96 height 20
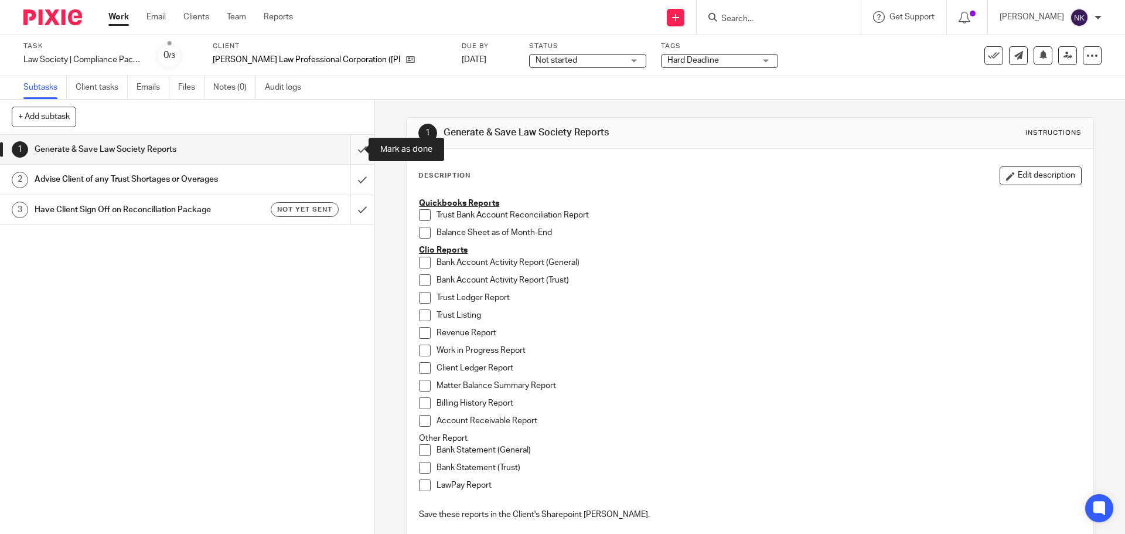
click at [344, 150] on input "submit" at bounding box center [187, 149] width 374 height 29
click at [346, 184] on input "submit" at bounding box center [187, 179] width 374 height 29
click at [466, 56] on link "Sep 20, 2025" at bounding box center [488, 60] width 53 height 12
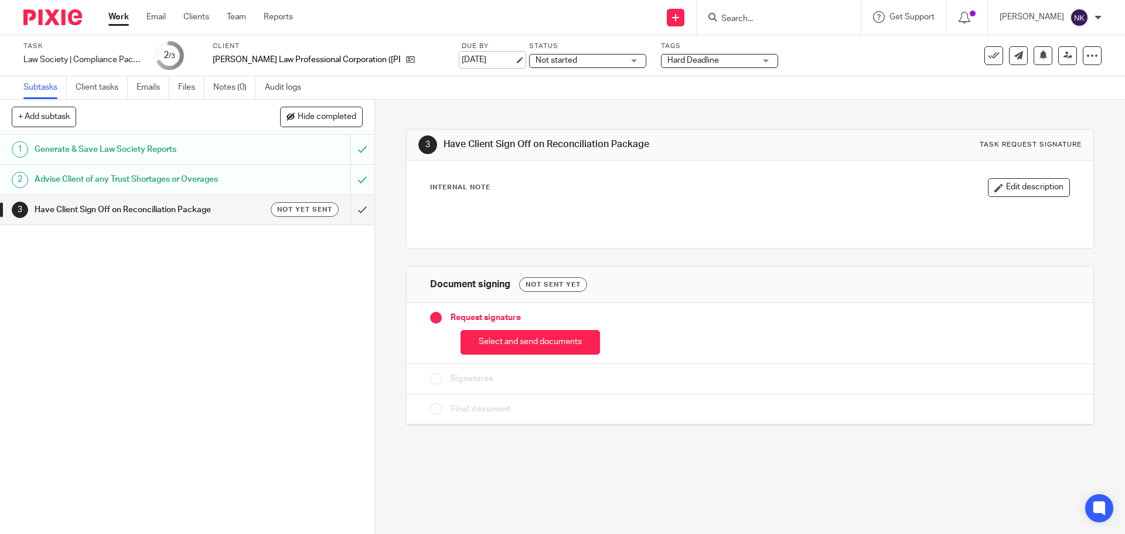
click at [462, 55] on link "[DATE]" at bounding box center [488, 60] width 53 height 12
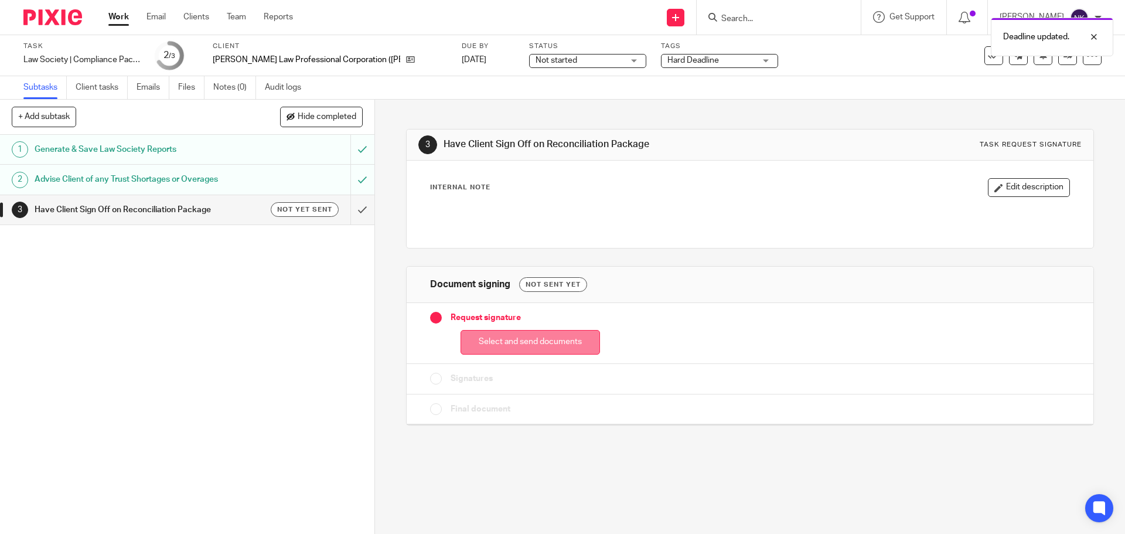
click at [544, 342] on button "Select and send documents" at bounding box center [530, 342] width 139 height 25
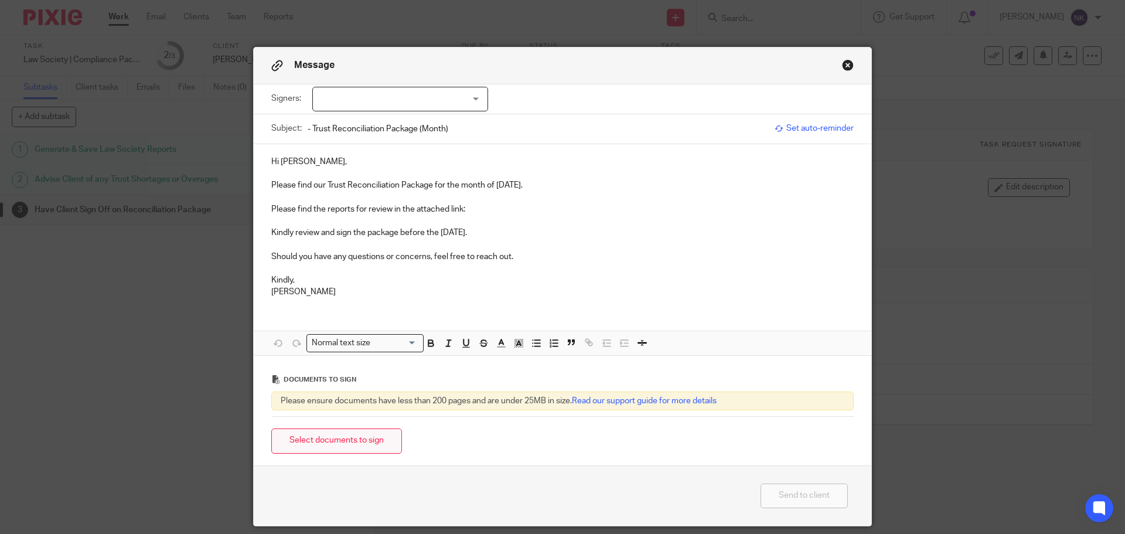
click at [324, 445] on button "Select documents to sign" at bounding box center [336, 440] width 131 height 25
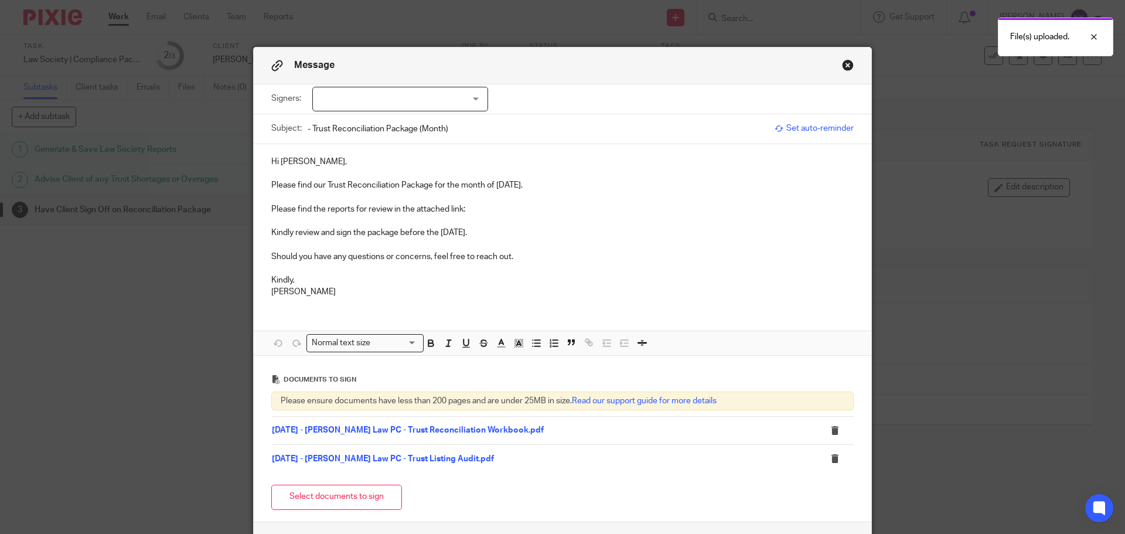
click at [424, 93] on div at bounding box center [400, 99] width 176 height 25
click at [393, 124] on li "[PERSON_NAME]" at bounding box center [396, 123] width 175 height 24
checkbox input "true"
click at [480, 197] on p at bounding box center [562, 197] width 582 height 12
drag, startPoint x: 493, startPoint y: 185, endPoint x: 538, endPoint y: 188, distance: 44.6
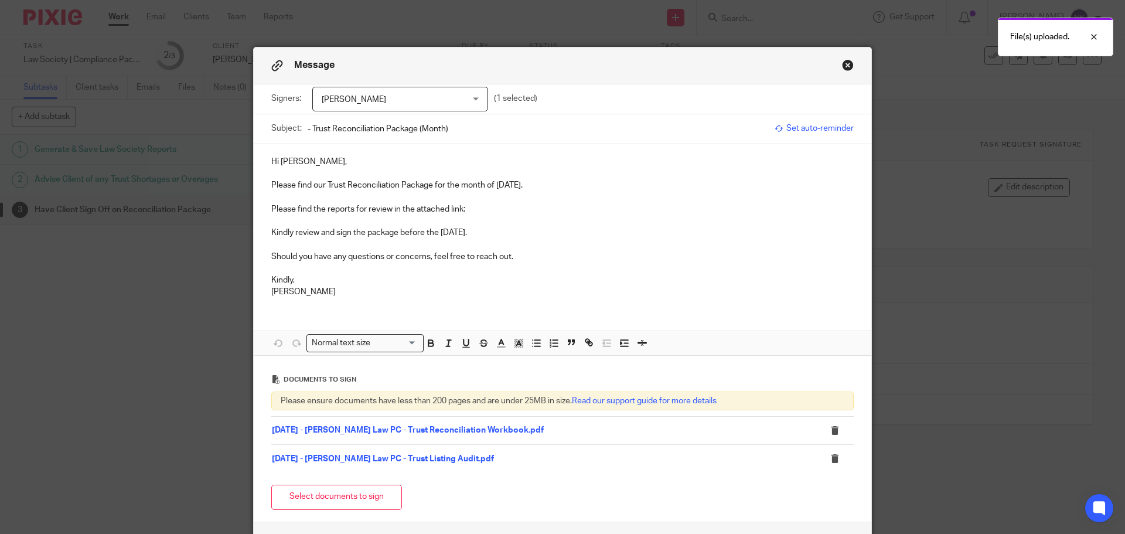
click at [538, 188] on p "Please find our Trust Reconciliation Package for the month of August 2025." at bounding box center [562, 185] width 582 height 12
copy p "August 2025"
drag, startPoint x: 444, startPoint y: 126, endPoint x: 417, endPoint y: 130, distance: 27.8
click at [417, 130] on input "- Trust Reconciliation Package (Month)" at bounding box center [538, 128] width 461 height 26
paste input "August 2025"
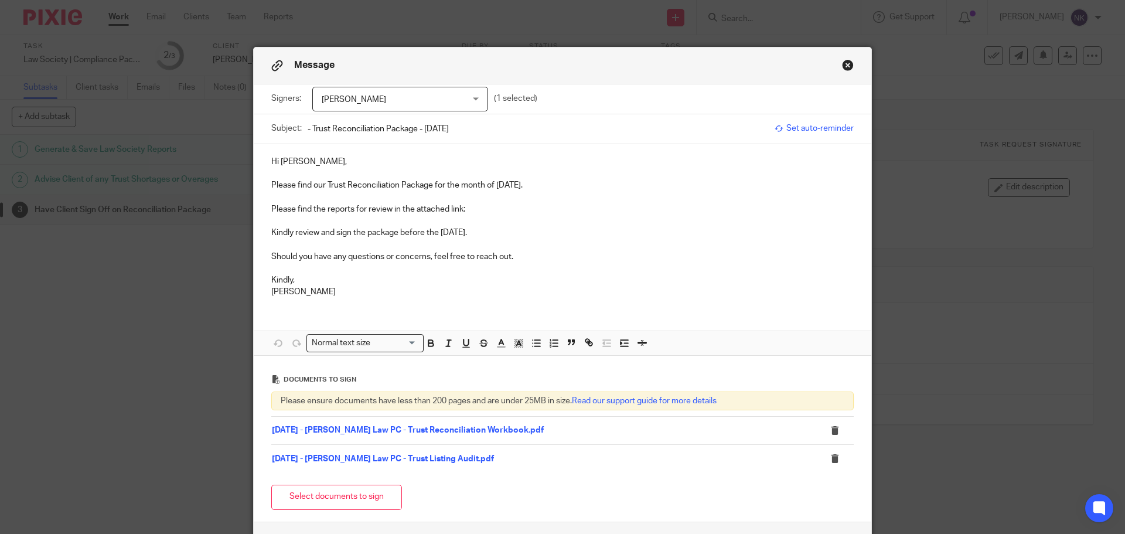
click at [308, 128] on input "- Trust Reconciliation Package - August 2025" at bounding box center [538, 128] width 461 height 26
paste input "Conron Law PC"
type input "Conron Law PC - Trust Reconciliation Package - August 2025"
click at [362, 163] on p "Hi Carolynn," at bounding box center [562, 162] width 582 height 12
click at [556, 190] on p "Please find our Trust Reconciliation Package for the month of August 2025." at bounding box center [562, 185] width 582 height 12
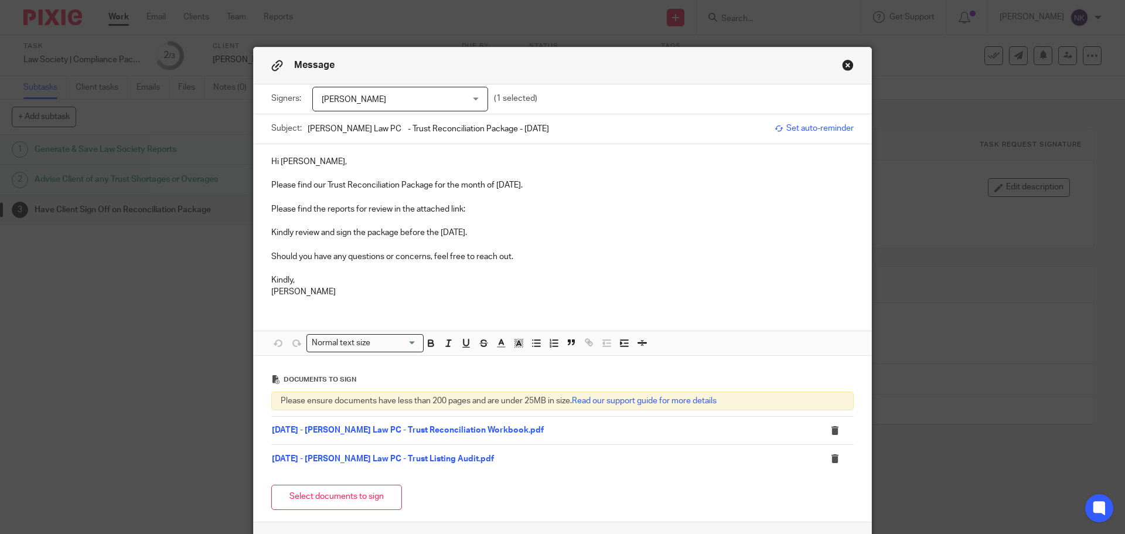
click at [495, 202] on p at bounding box center [562, 197] width 582 height 12
click at [469, 218] on p at bounding box center [562, 221] width 582 height 12
click at [470, 210] on p "Please find the reports for review in the attached link:" at bounding box center [562, 209] width 582 height 12
click at [543, 230] on p "Kindly review and sign the package before the [DATE]." at bounding box center [562, 233] width 582 height 12
click at [523, 261] on p "Should you have any questions or concerns, feel free to reach out." at bounding box center [562, 257] width 582 height 12
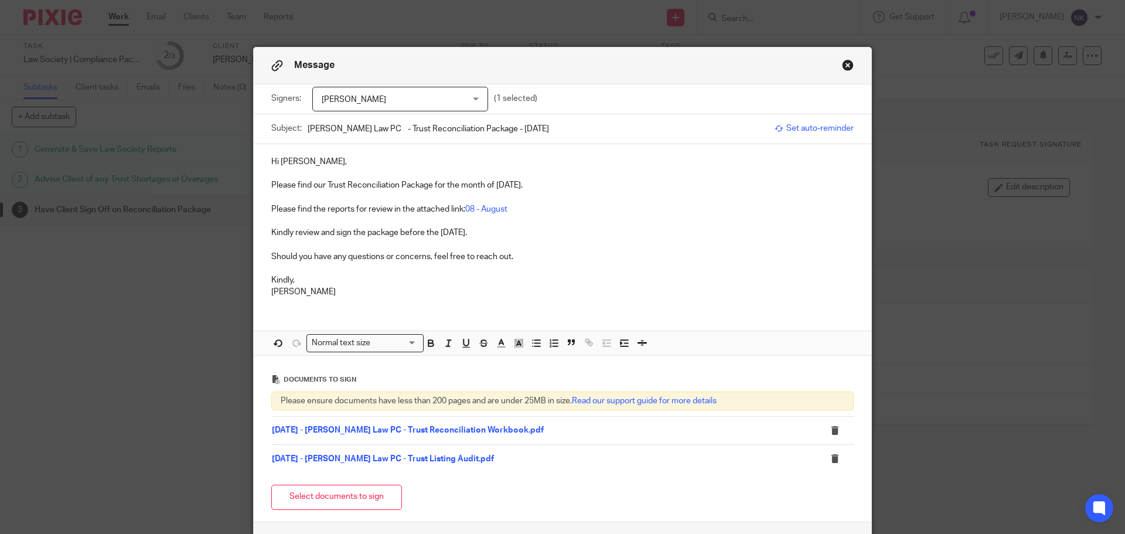
click at [522, 201] on p at bounding box center [562, 197] width 582 height 12
click at [491, 210] on link "08 - August" at bounding box center [486, 209] width 42 height 8
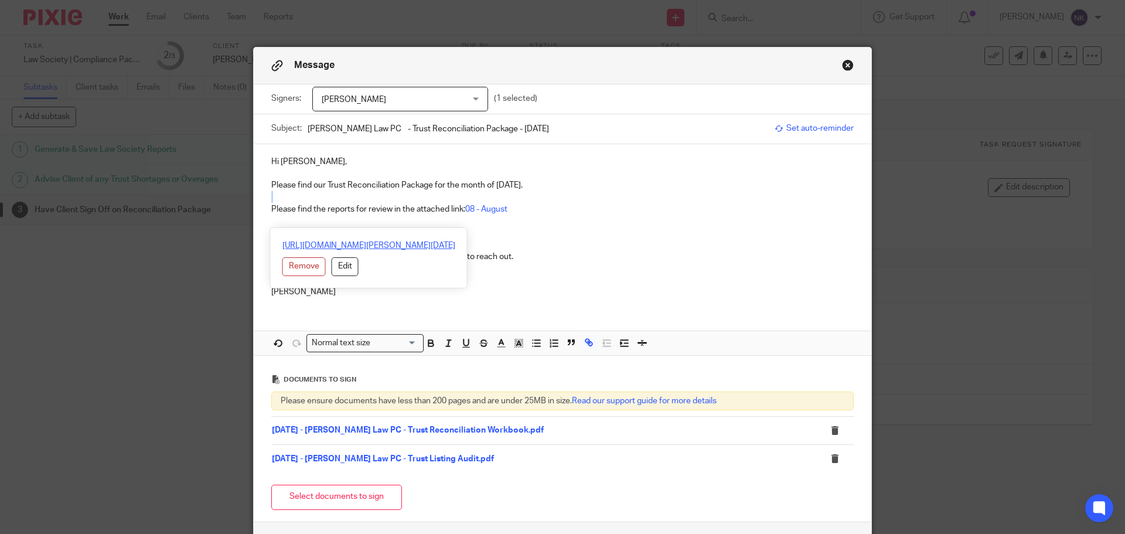
click at [441, 244] on link "https://archeradvisoryinc.sharepoint.com/:f:/r/sites/CompanyPortal/Clients/Conr…" at bounding box center [368, 246] width 173 height 12
click at [622, 198] on p at bounding box center [562, 197] width 582 height 12
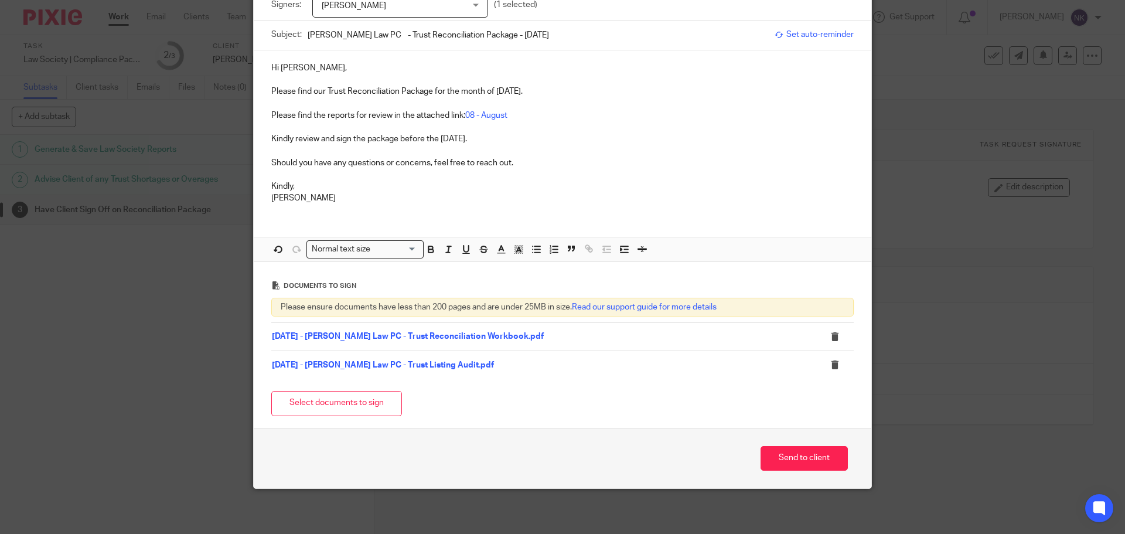
scroll to position [96, 0]
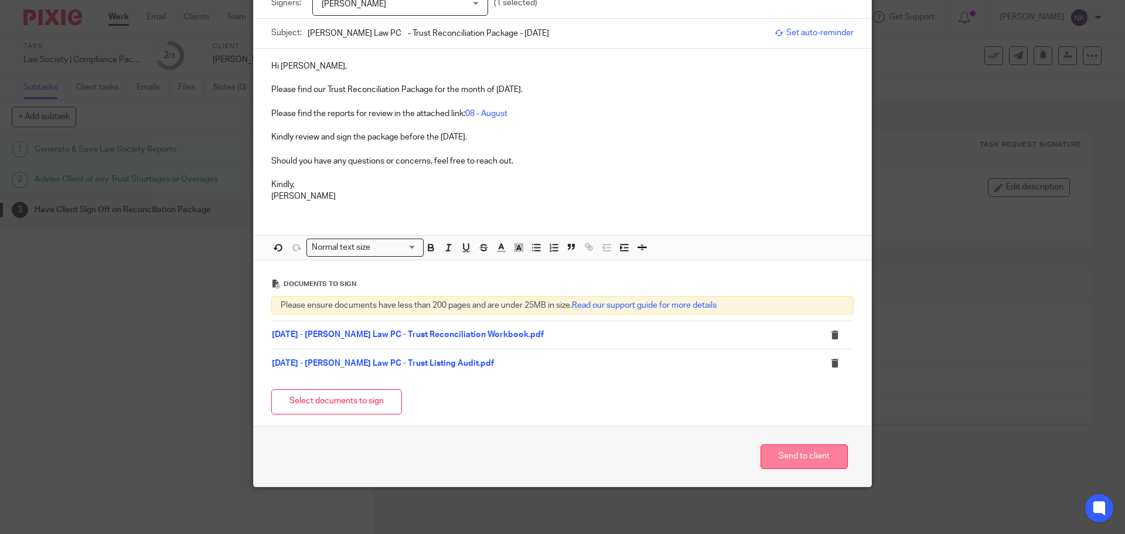
click at [781, 459] on button "Send to client" at bounding box center [804, 456] width 87 height 25
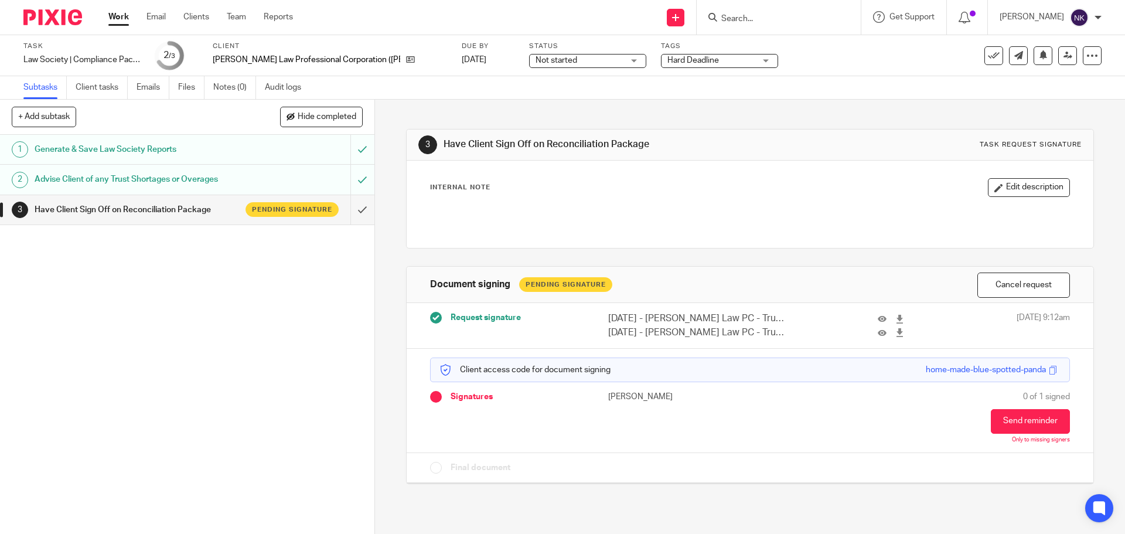
click at [750, 19] on input "Search" at bounding box center [772, 19] width 105 height 11
paste input "Giroday Law Professional Corporation"
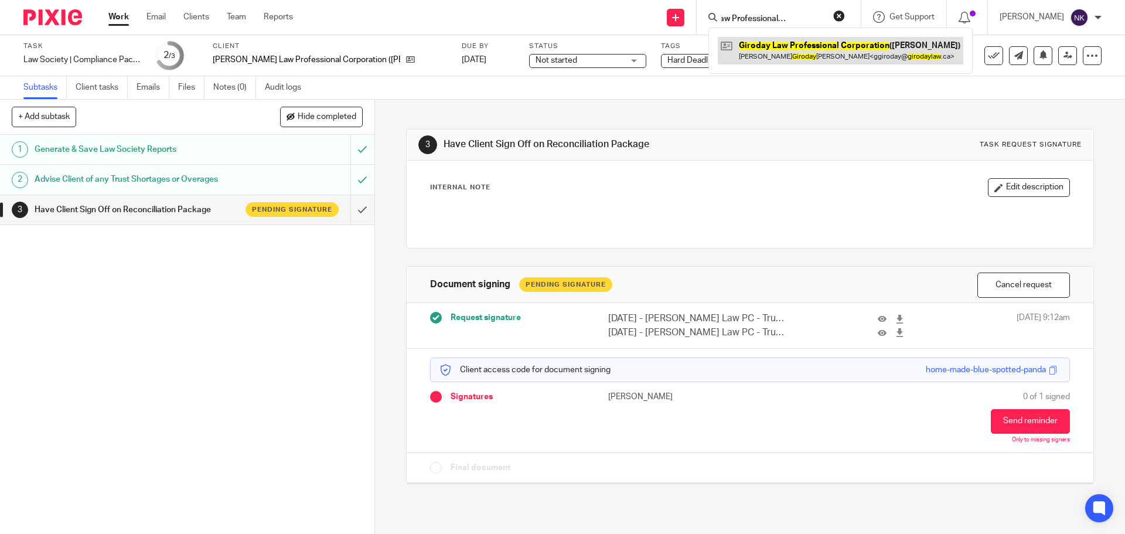
type input "Giroday Law Professional Corporation"
click at [878, 55] on link at bounding box center [841, 50] width 246 height 27
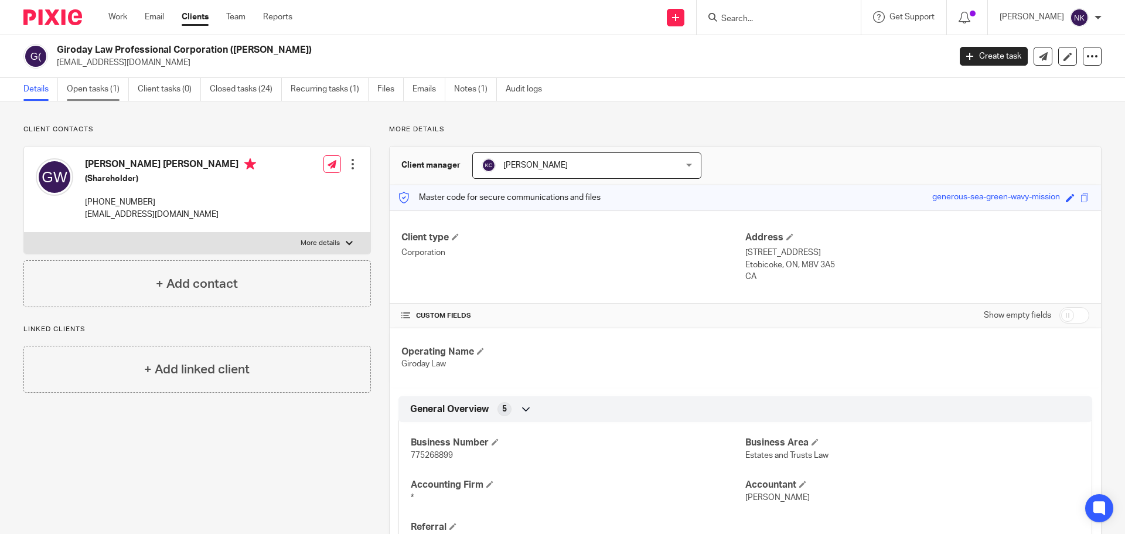
click at [94, 91] on link "Open tasks (1)" at bounding box center [98, 89] width 62 height 23
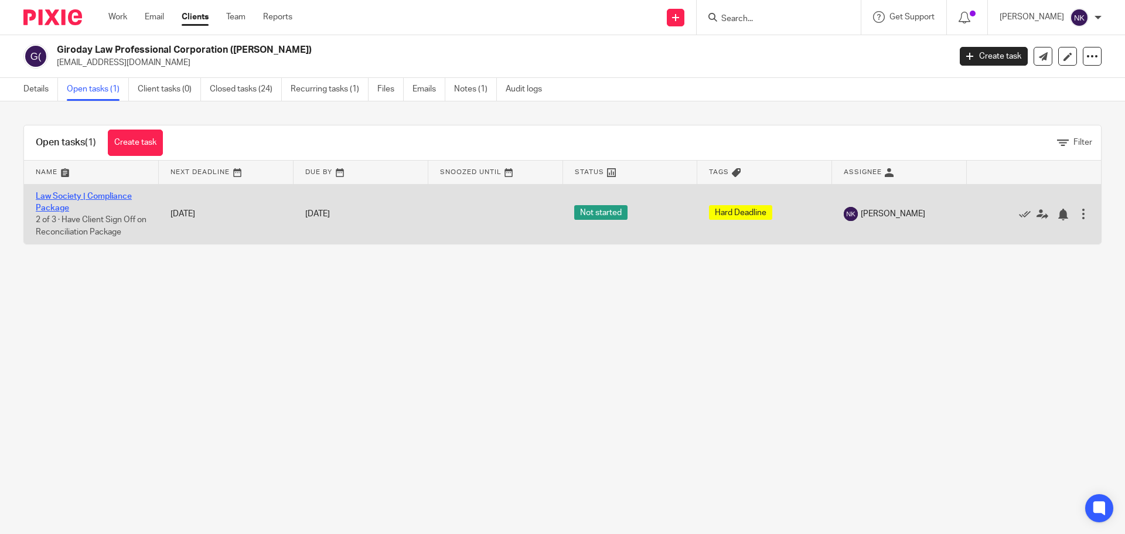
click at [91, 196] on link "Law Society | Compliance Package" at bounding box center [84, 202] width 96 height 20
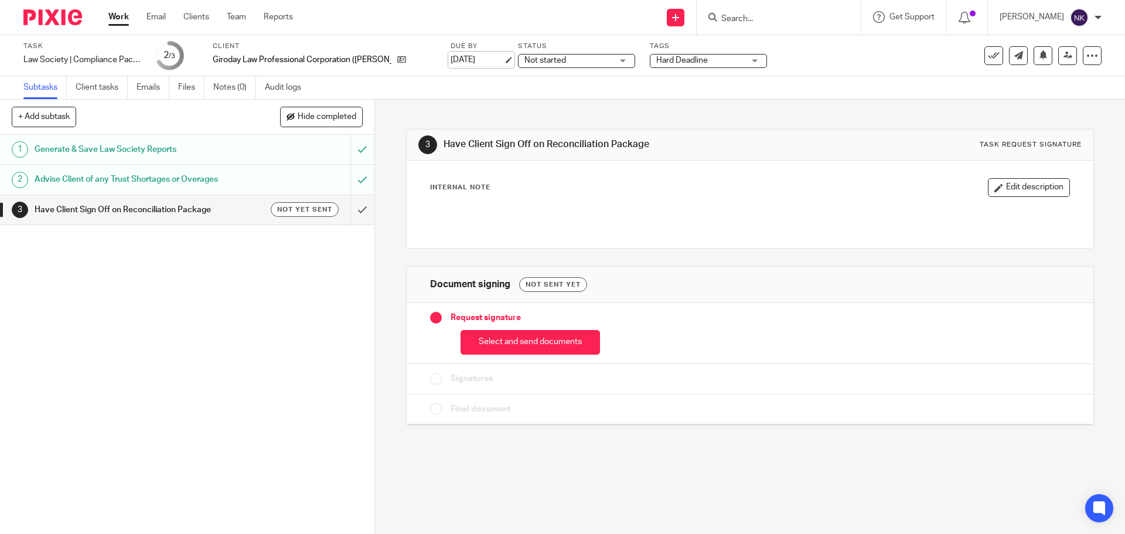
click at [451, 54] on link "[DATE]" at bounding box center [477, 60] width 53 height 12
click at [451, 59] on link "Sep 24, 2025" at bounding box center [477, 60] width 53 height 12
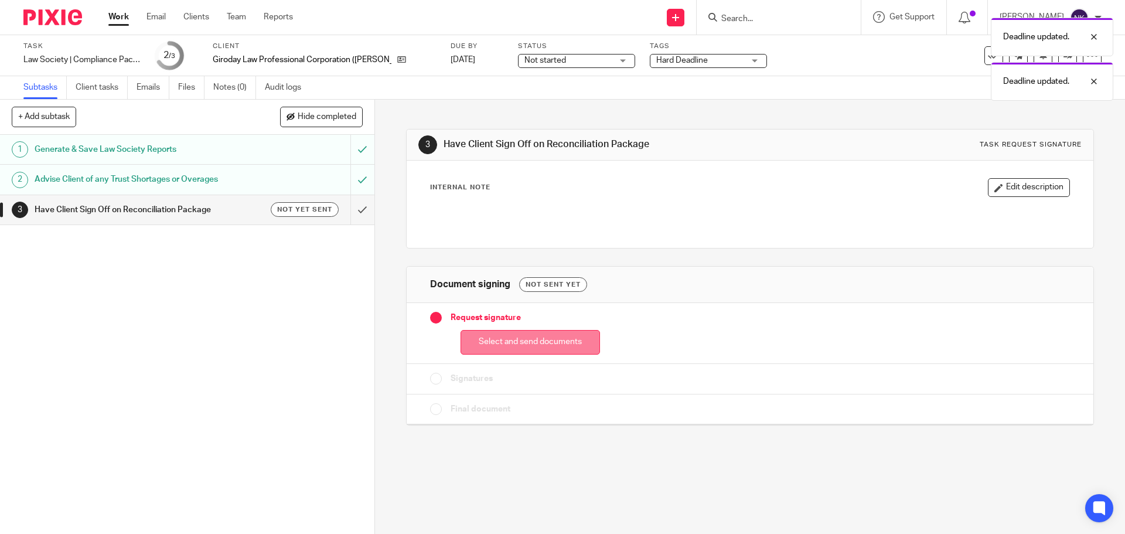
click at [518, 338] on button "Select and send documents" at bounding box center [530, 342] width 139 height 25
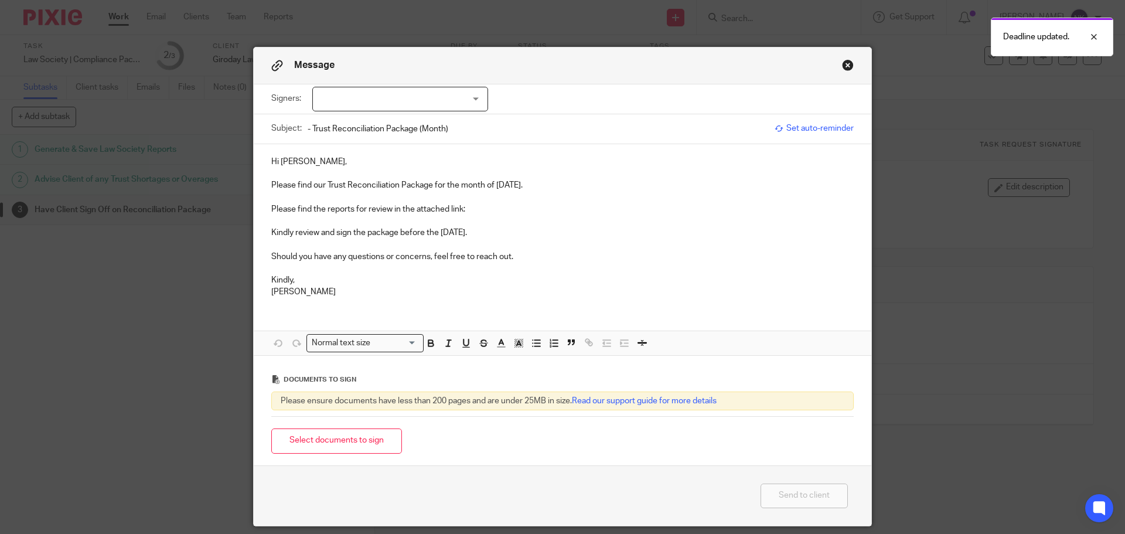
click at [394, 96] on div at bounding box center [400, 99] width 176 height 25
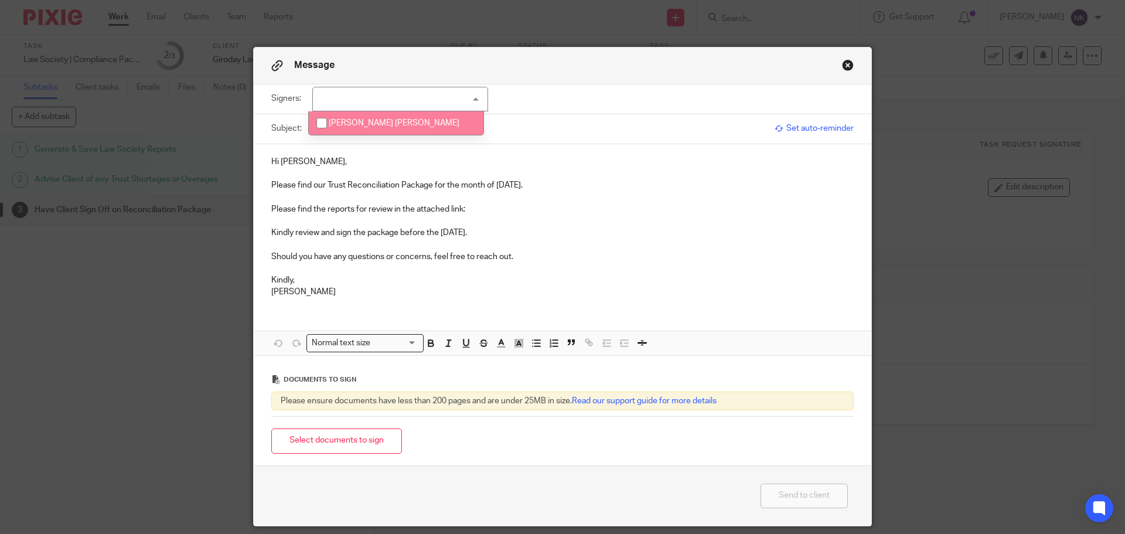
click at [401, 122] on span "[PERSON_NAME] [PERSON_NAME]" at bounding box center [394, 123] width 131 height 8
checkbox input "true"
click at [479, 212] on p "Please find the reports for review in the attached link:" at bounding box center [562, 209] width 582 height 12
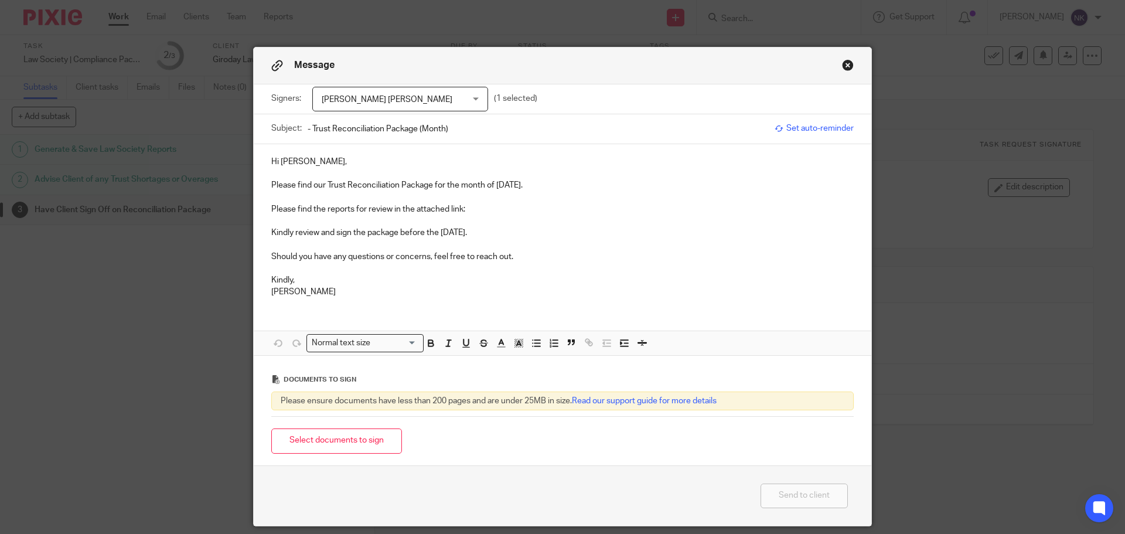
click at [308, 131] on input "- Trust Reconciliation Package (Month)" at bounding box center [538, 128] width 461 height 26
paste input "Giroday Law PC"
drag, startPoint x: 494, startPoint y: 184, endPoint x: 540, endPoint y: 185, distance: 46.3
click at [540, 185] on p "Please find our Trust Reconciliation Package for the month of [DATE]." at bounding box center [562, 185] width 582 height 12
copy p "August 2025"
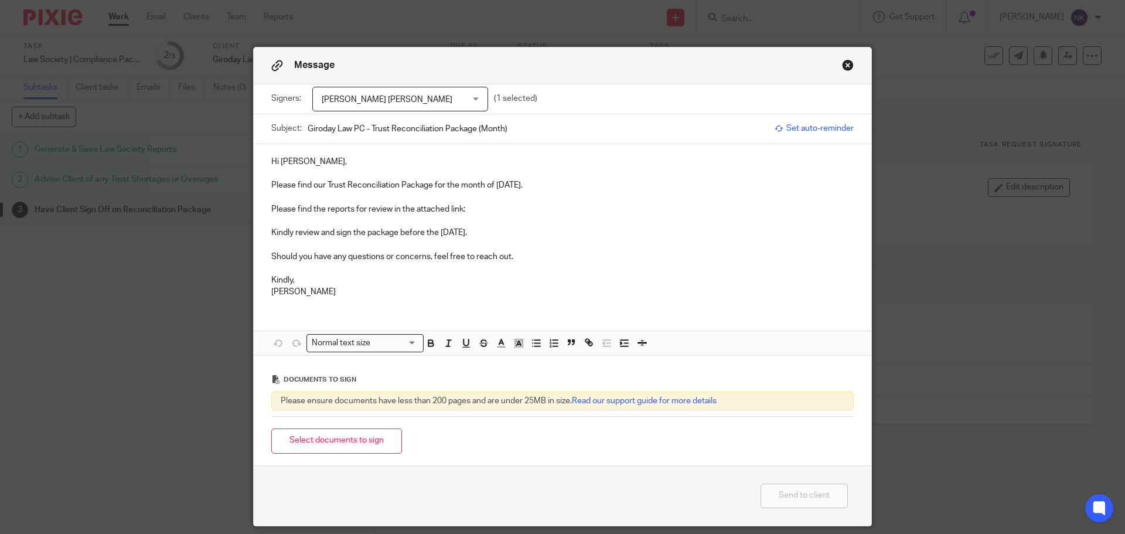
drag, startPoint x: 502, startPoint y: 132, endPoint x: 489, endPoint y: 134, distance: 12.4
click at [489, 134] on input "Giroday Law PC - Trust Reconciliation Package (Month)" at bounding box center [538, 128] width 461 height 26
drag, startPoint x: 510, startPoint y: 130, endPoint x: 476, endPoint y: 138, distance: 34.8
click at [476, 138] on input "Giroday Law PC - Trust Reconciliation Package (Month)" at bounding box center [538, 128] width 461 height 26
paste input "August 2025"
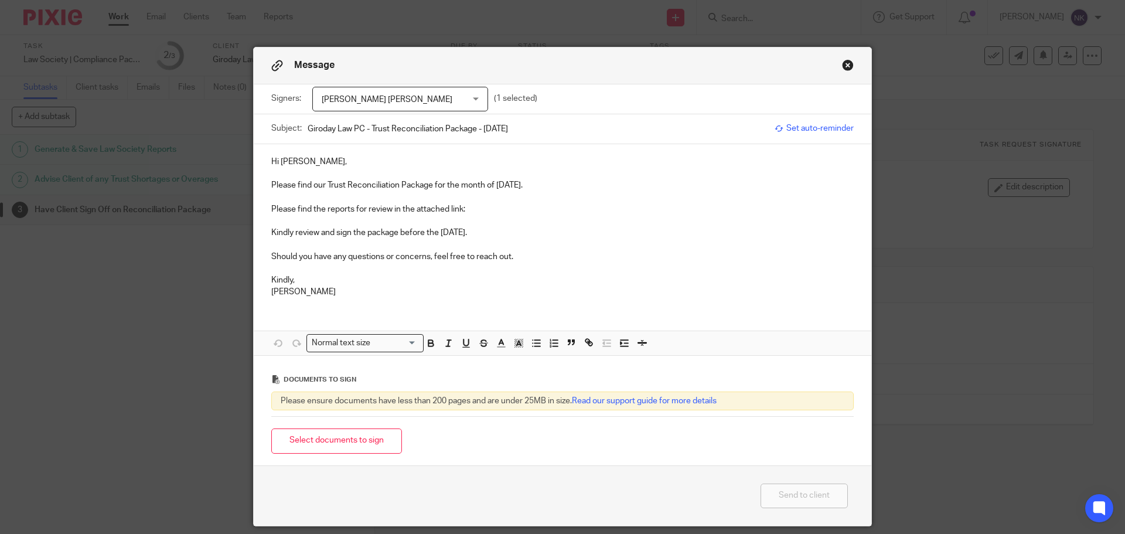
type input "Giroday Law PC - Trust Reconciliation Package - [DATE]"
click at [469, 210] on p "Please find the reports for review in the attached link:" at bounding box center [562, 209] width 582 height 12
click at [474, 215] on p at bounding box center [562, 221] width 582 height 12
drag, startPoint x: 301, startPoint y: 217, endPoint x: 260, endPoint y: 216, distance: 41.0
click at [260, 216] on div "Hi Genevieve, Please find our Trust Reconciliation Package for the month of Aug…" at bounding box center [563, 225] width 618 height 163
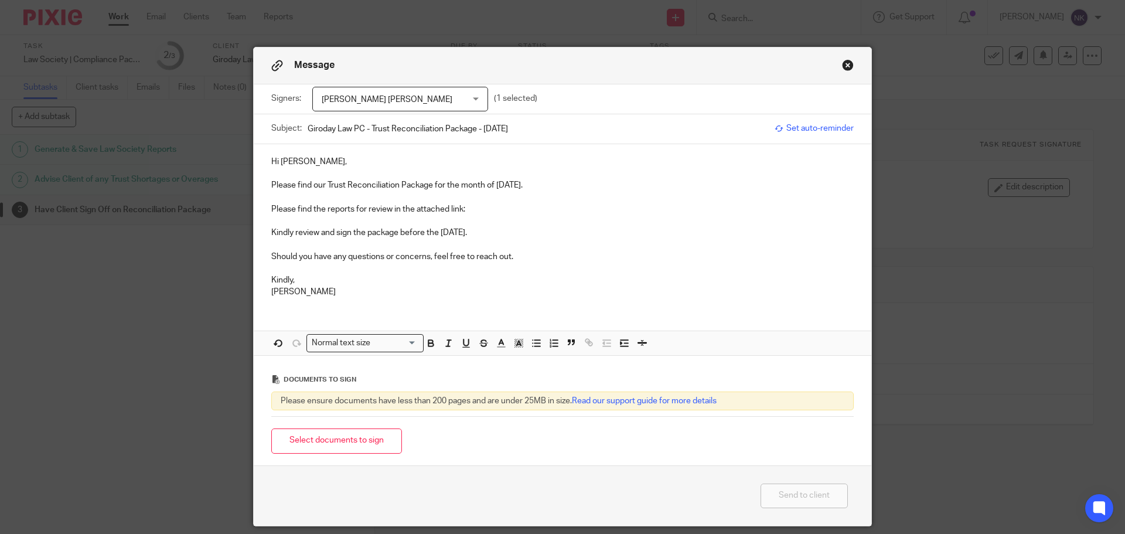
click at [474, 209] on p "Please find the reports for review in the attached link:" at bounding box center [562, 209] width 582 height 12
click at [351, 449] on button "Select documents to sign" at bounding box center [336, 440] width 131 height 25
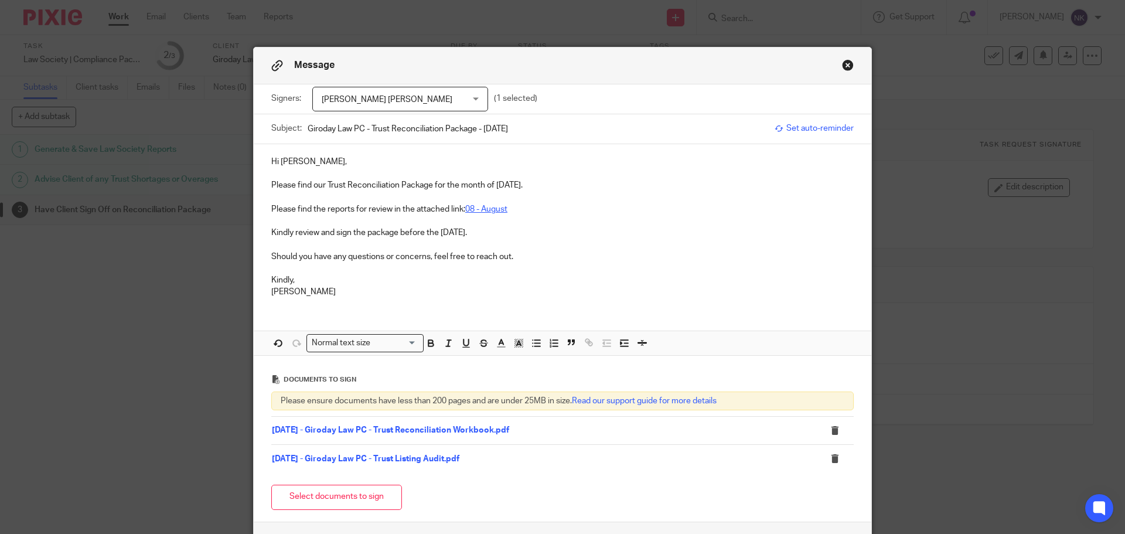
click at [488, 210] on link "08 - August" at bounding box center [486, 209] width 42 height 8
click at [423, 243] on link "https://archeradvisoryinc.sharepoint.com/:f:/r/sites/CompanyPortal/Clients/Giro…" at bounding box center [369, 246] width 108 height 12
click at [594, 226] on p at bounding box center [562, 221] width 582 height 12
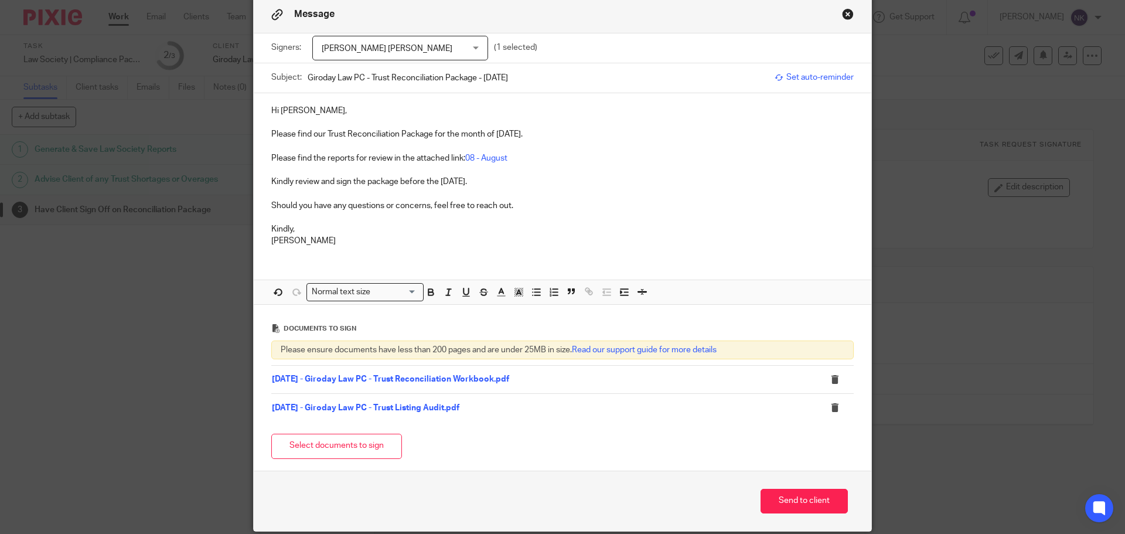
scroll to position [96, 0]
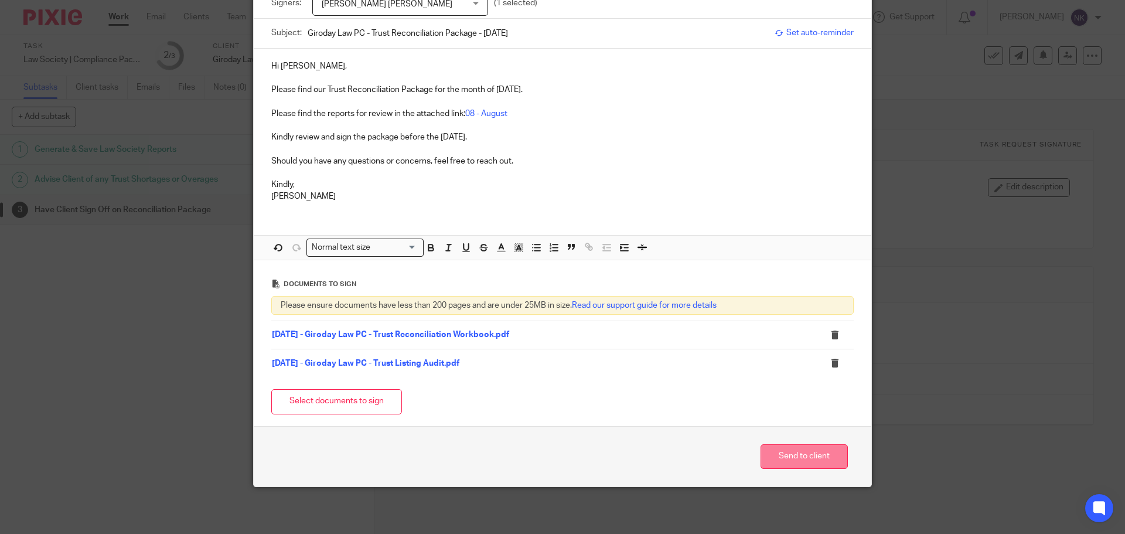
click at [803, 451] on button "Send to client" at bounding box center [804, 456] width 87 height 25
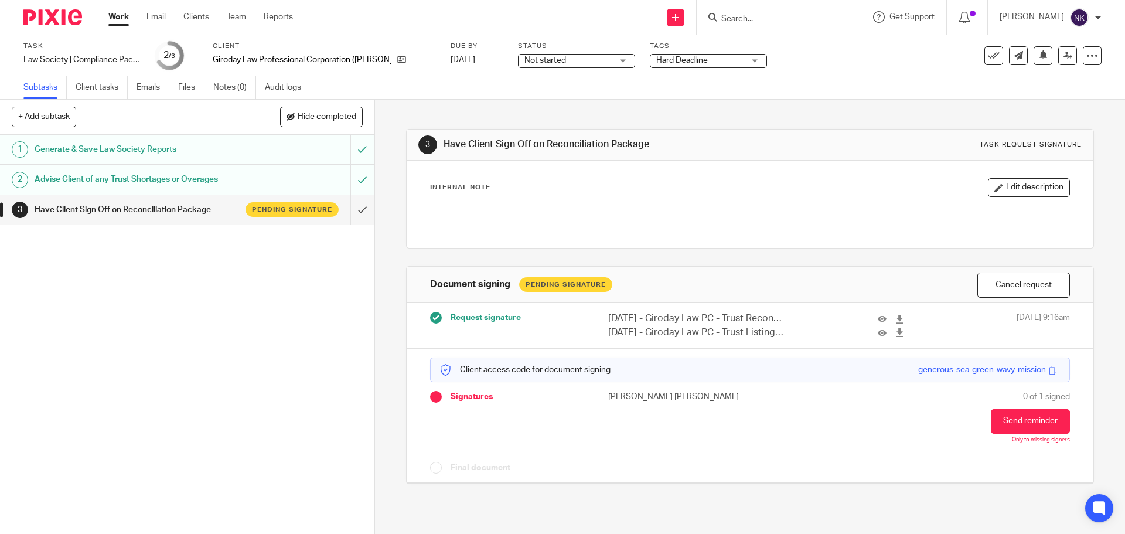
click at [757, 18] on input "Search" at bounding box center [772, 19] width 105 height 11
paste input "Makari Law Professional Corporation"
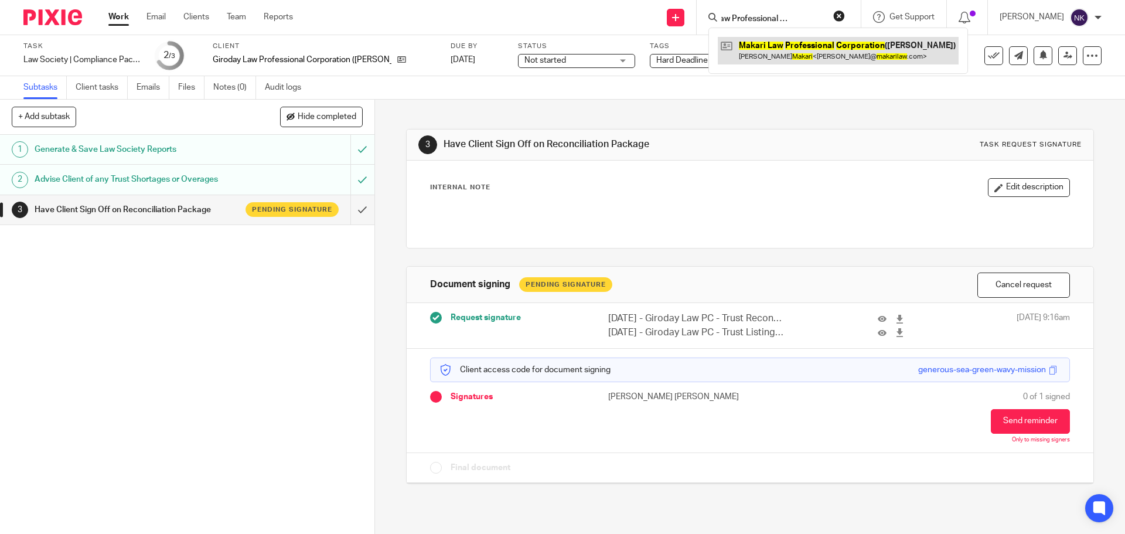
type input "Makari Law Professional Corporation"
click at [808, 54] on link at bounding box center [838, 50] width 241 height 27
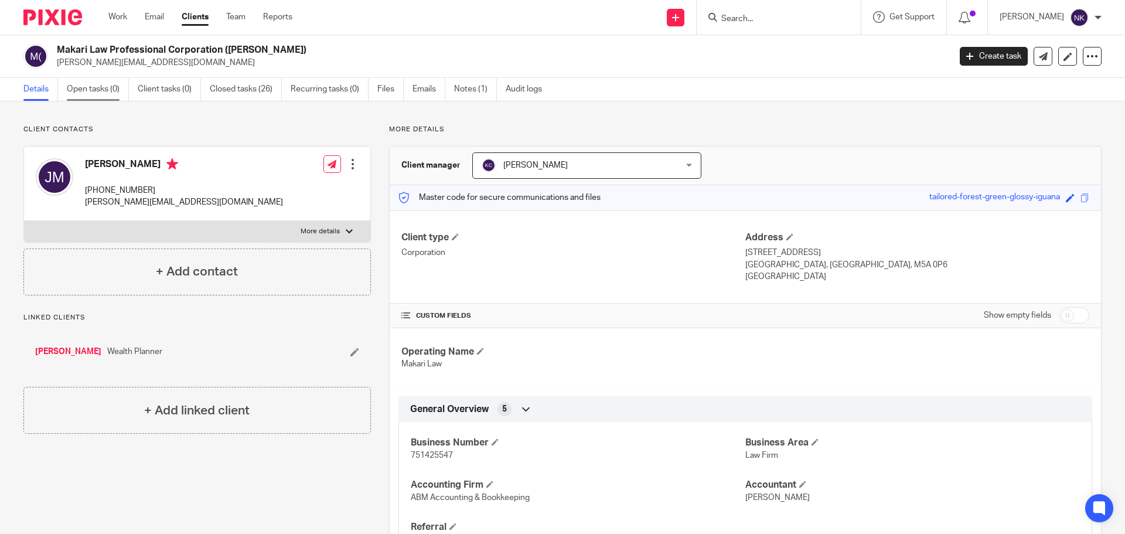
click at [93, 90] on link "Open tasks (0)" at bounding box center [98, 89] width 62 height 23
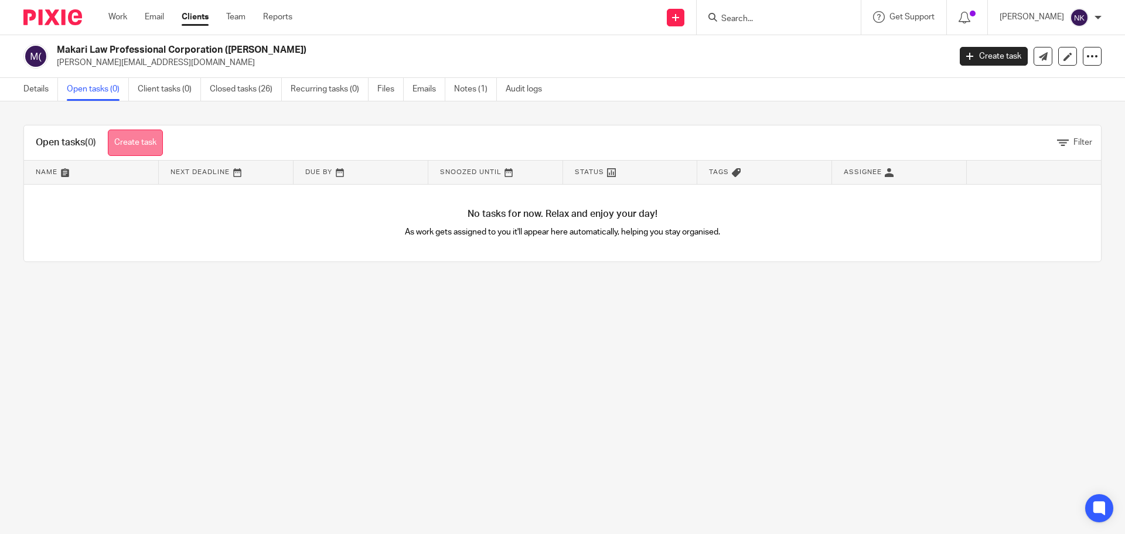
click at [139, 147] on link "Create task" at bounding box center [135, 143] width 55 height 26
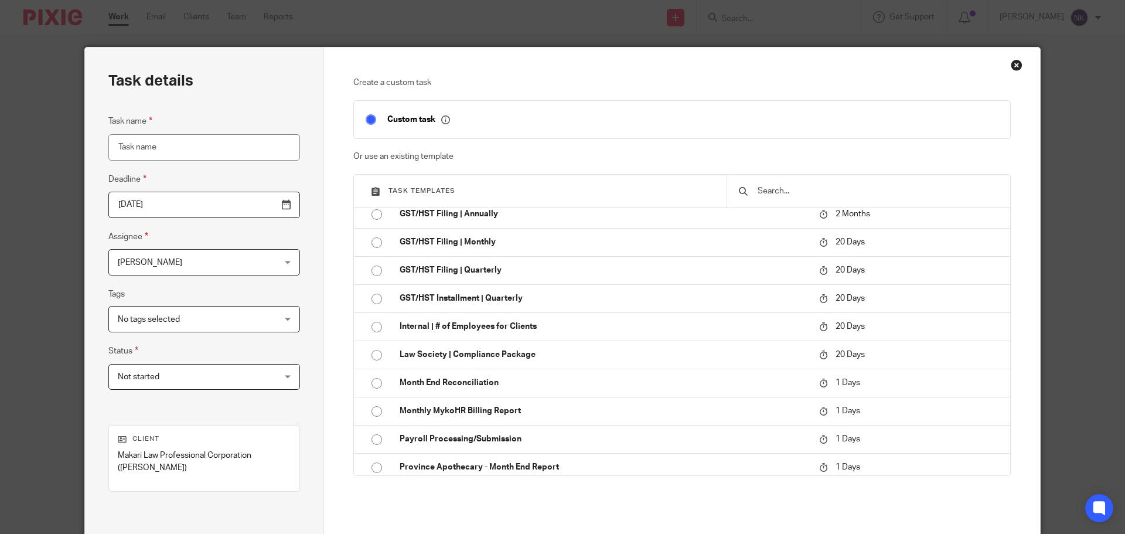
scroll to position [148, 0]
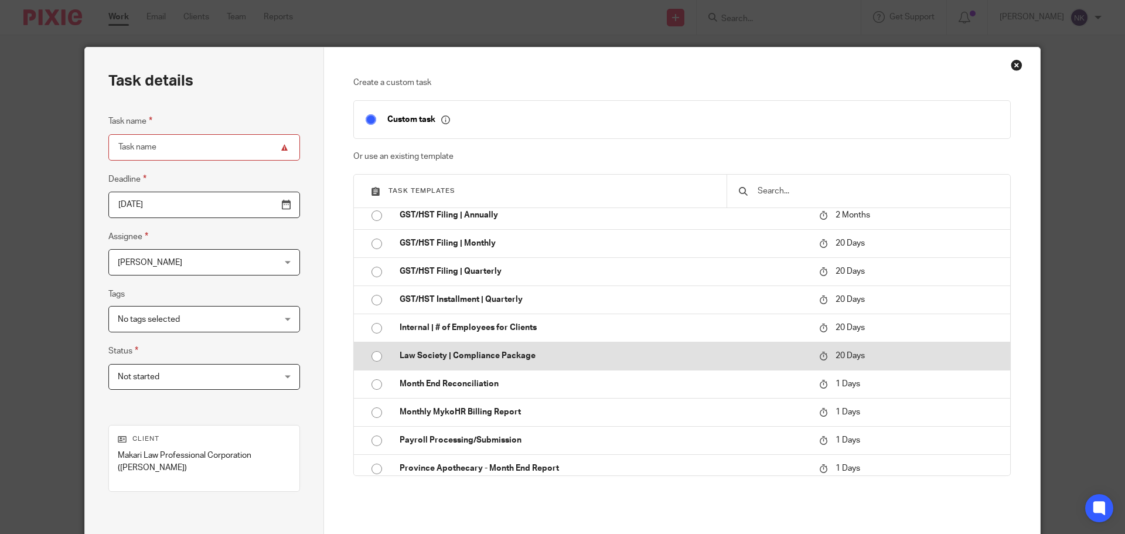
click at [377, 353] on input "radio" at bounding box center [377, 356] width 22 height 22
type input "[DATE]"
type input "Law Society | Compliance Package"
checkbox input "false"
radio input "false"
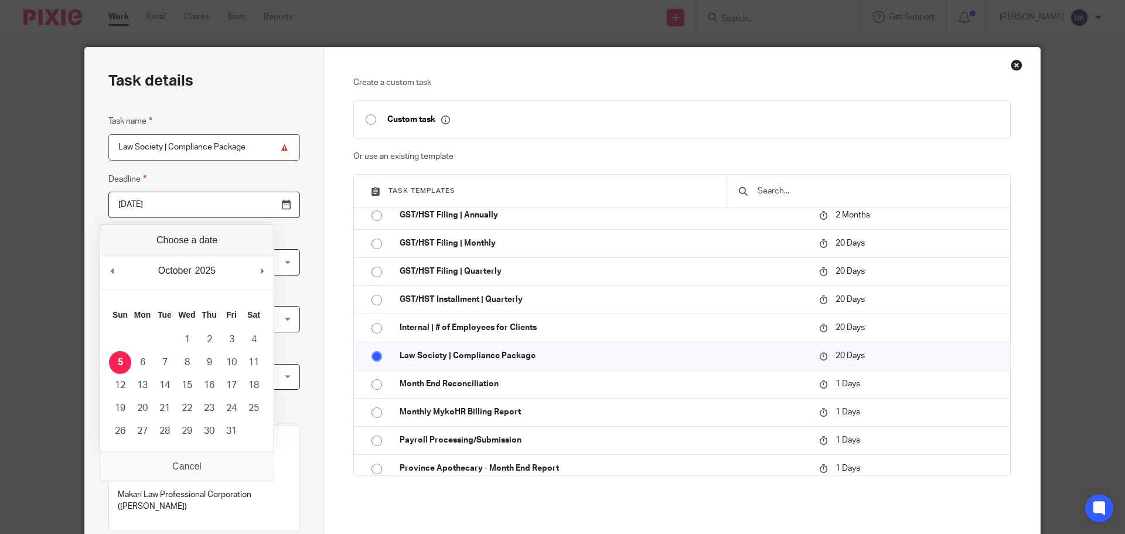
click at [256, 208] on input "[DATE]" at bounding box center [204, 205] width 192 height 26
type input "2025-09-25"
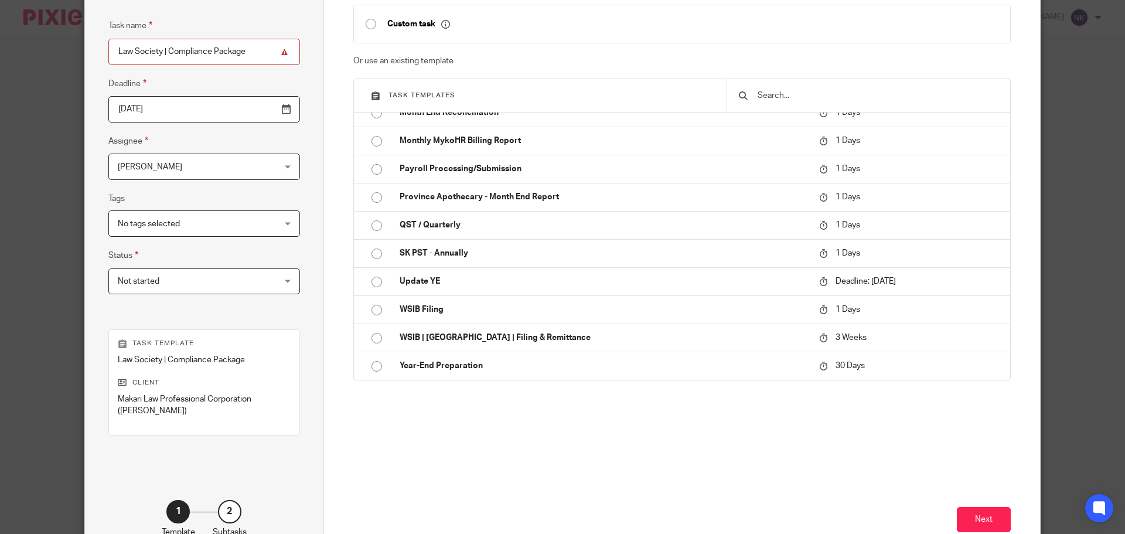
scroll to position [159, 0]
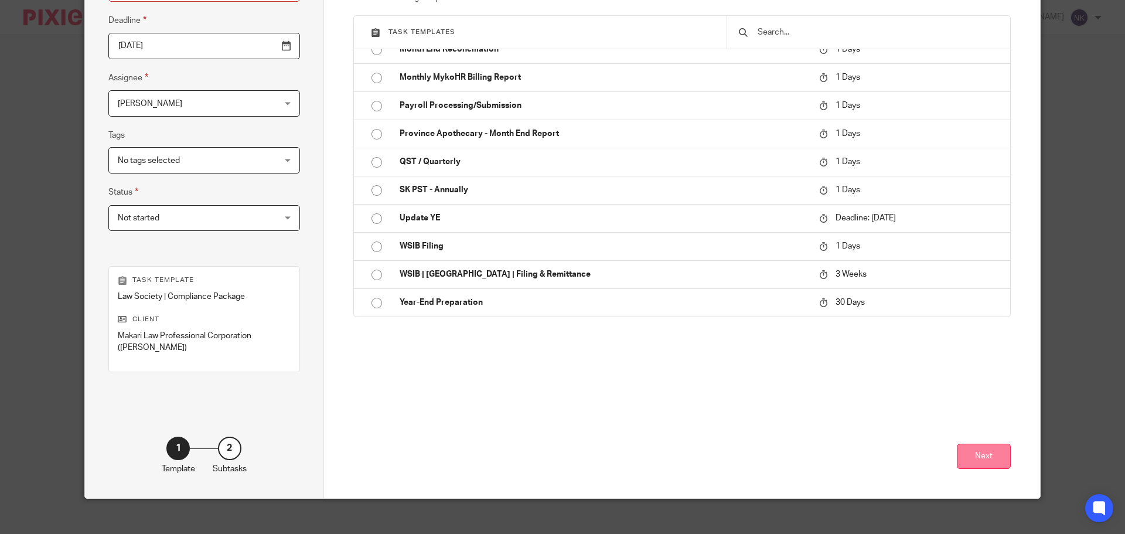
click at [962, 446] on button "Next" at bounding box center [984, 456] width 54 height 25
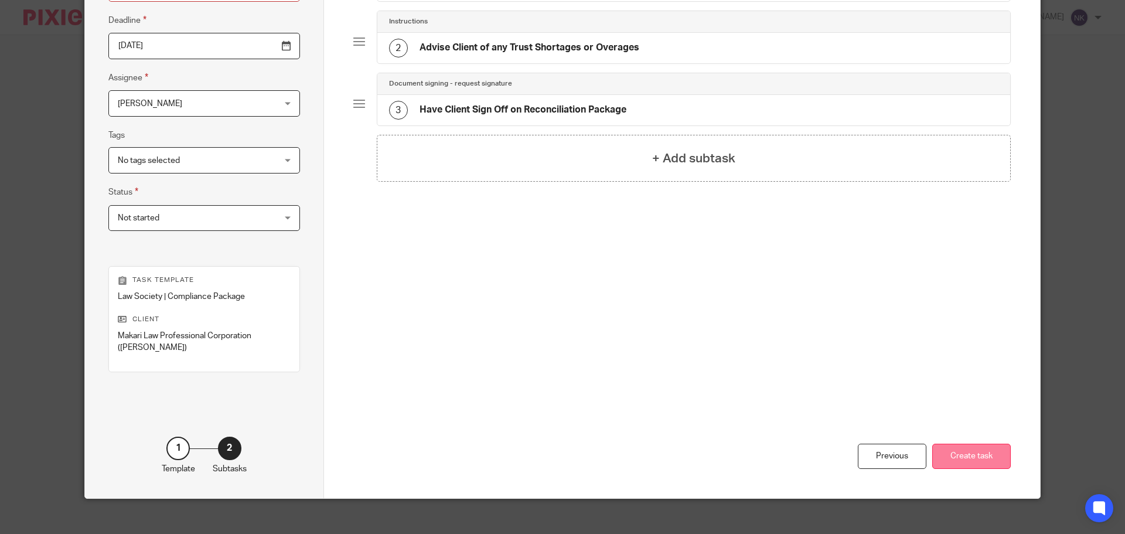
click at [976, 446] on button "Create task" at bounding box center [971, 456] width 79 height 25
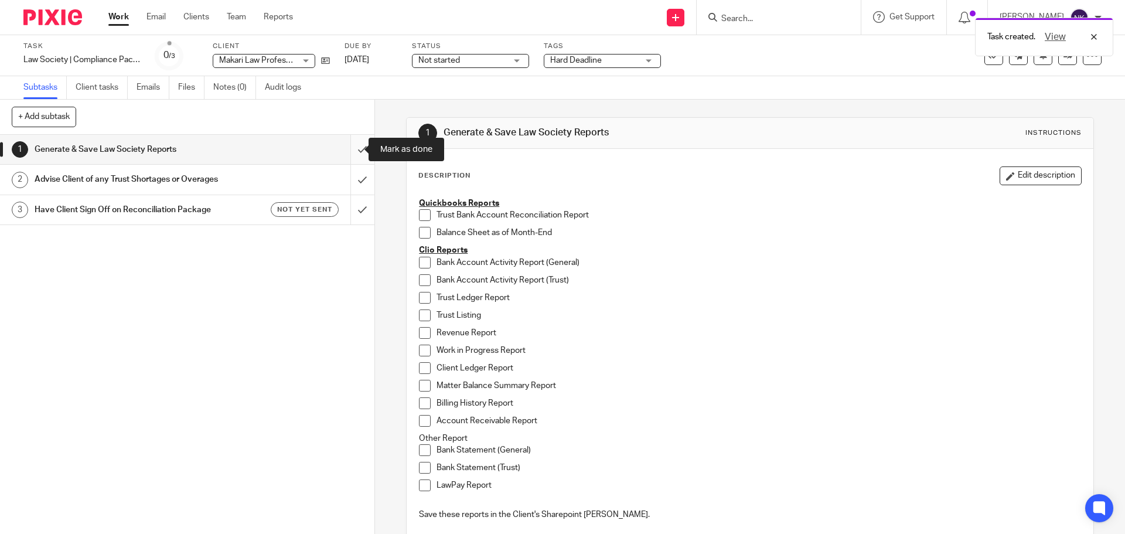
click at [353, 141] on input "submit" at bounding box center [187, 149] width 374 height 29
click at [357, 172] on input "submit" at bounding box center [187, 179] width 374 height 29
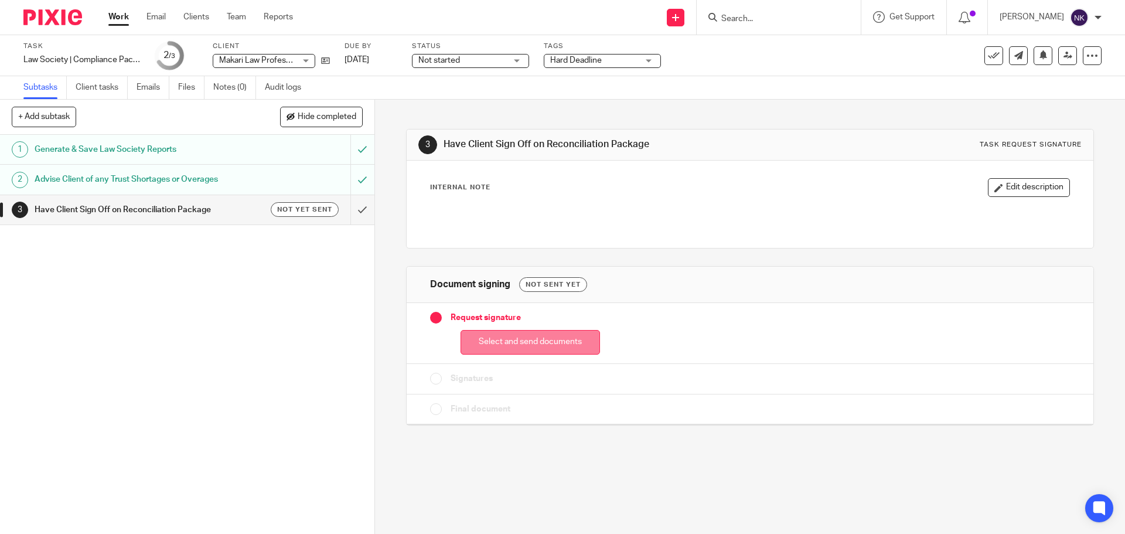
click at [548, 348] on button "Select and send documents" at bounding box center [530, 342] width 139 height 25
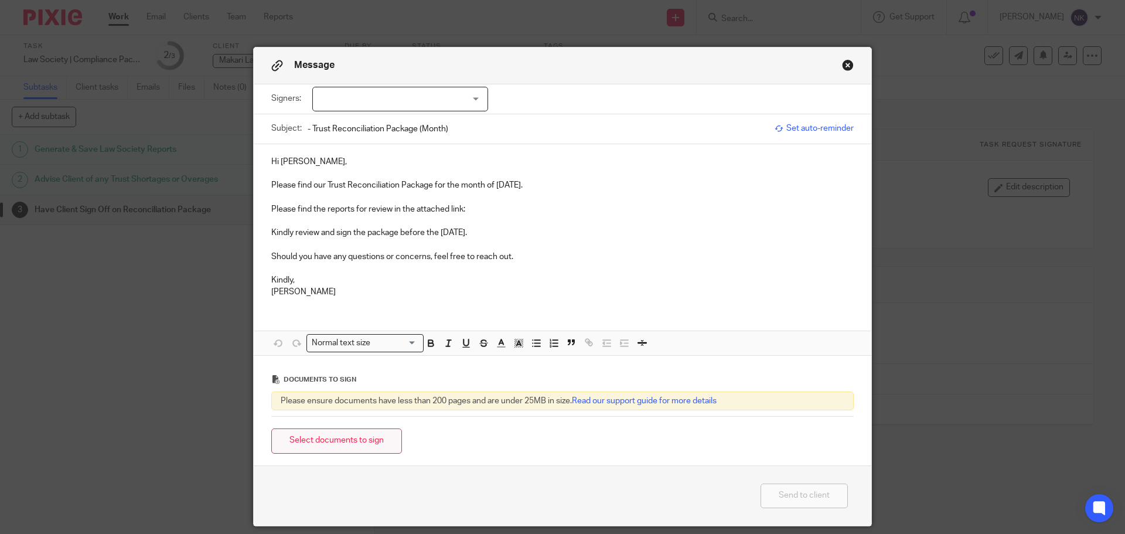
click at [370, 435] on button "Select documents to sign" at bounding box center [336, 440] width 131 height 25
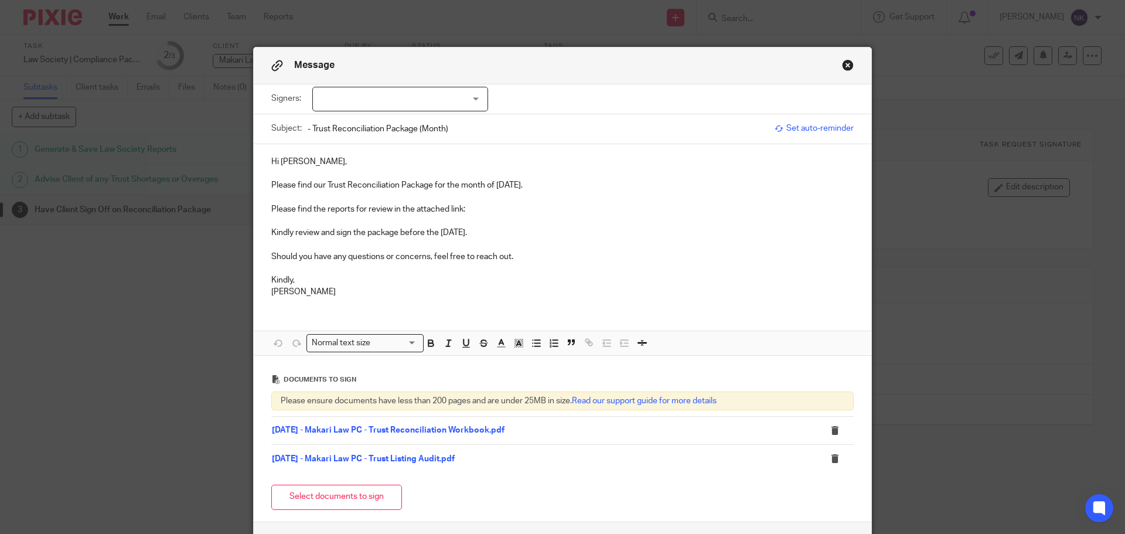
click at [421, 87] on div at bounding box center [400, 99] width 176 height 25
click at [408, 120] on li "[PERSON_NAME]" at bounding box center [396, 123] width 175 height 24
checkbox input "true"
drag, startPoint x: 494, startPoint y: 182, endPoint x: 540, endPoint y: 185, distance: 45.8
click at [540, 185] on p "Please find our Trust Reconciliation Package for the month of [DATE]." at bounding box center [562, 185] width 582 height 12
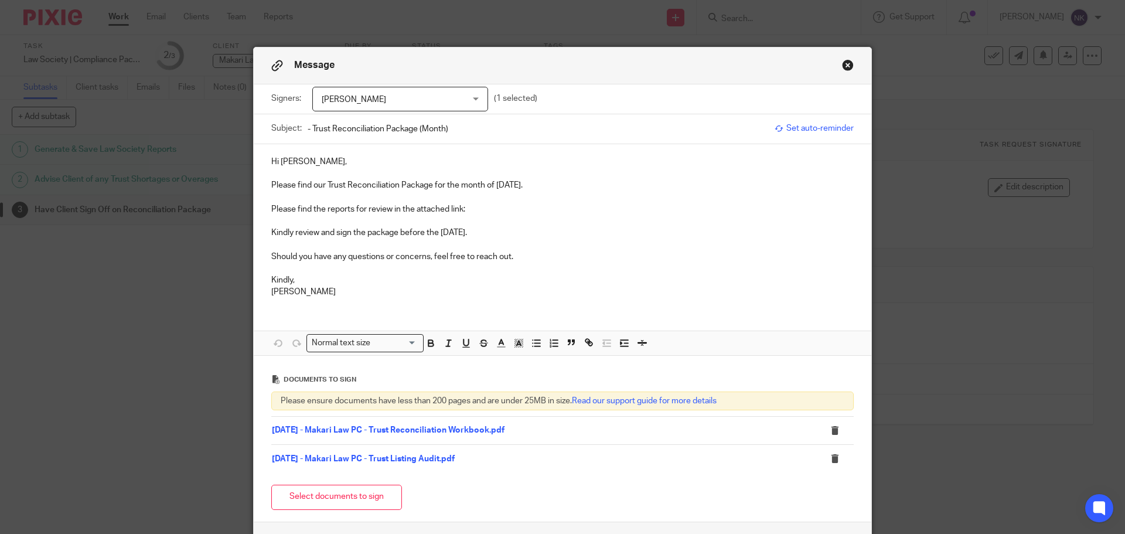
copy p "August 2025"
drag, startPoint x: 451, startPoint y: 131, endPoint x: 417, endPoint y: 130, distance: 34.0
click at [417, 130] on input "- Trust Reconciliation Package (Month)" at bounding box center [538, 128] width 461 height 26
paste input "August 2025"
click at [308, 128] on input "- Trust Reconciliation Package - August 2025" at bounding box center [538, 128] width 461 height 26
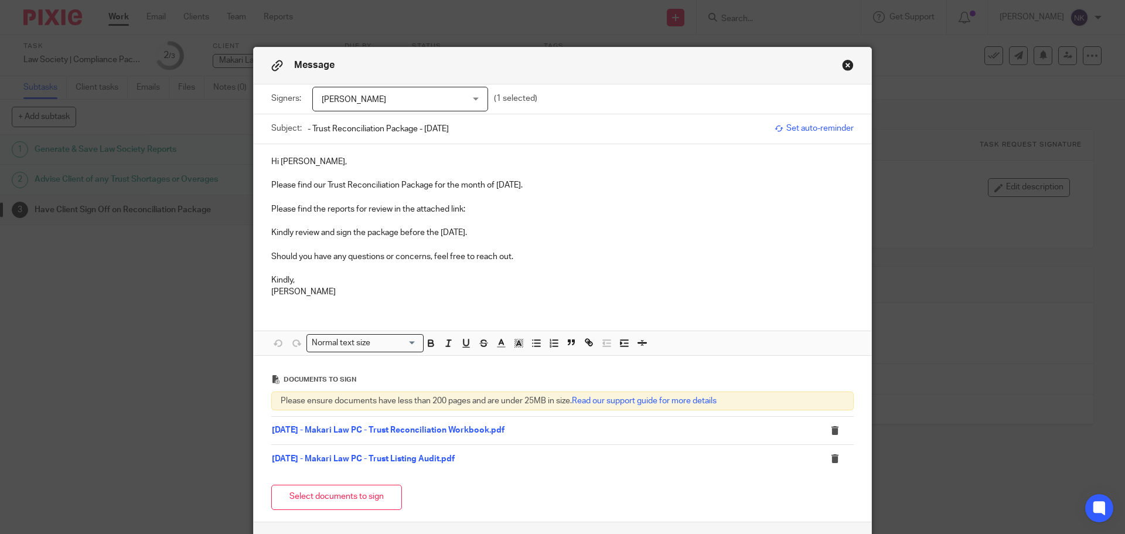
paste input "Makari Law PC"
type input "Makari Law PC - Trust Reconciliation Package - [DATE]"
click at [472, 213] on p "Please find the reports for review in the attached link:" at bounding box center [562, 209] width 582 height 12
click at [472, 211] on p "Please find the reports for review in the attached link:" at bounding box center [562, 209] width 582 height 12
click at [561, 229] on p "Kindly review and sign the package before the [DATE]." at bounding box center [562, 233] width 582 height 12
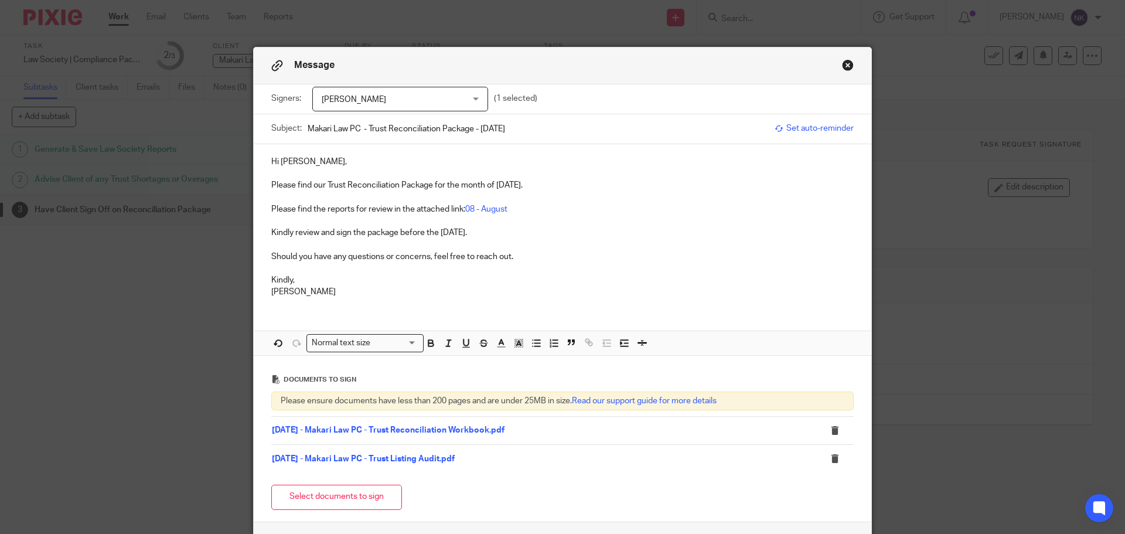
click at [601, 238] on p at bounding box center [562, 244] width 582 height 12
click at [491, 211] on link "08 - August" at bounding box center [486, 209] width 42 height 8
click at [423, 246] on link "https://archeradvisoryinc.sharepoint.com/:f:/r/sites/CompanyPortal/Clients/Maka…" at bounding box center [369, 246] width 108 height 12
click at [605, 261] on p "Should you have any questions or concerns, feel free to reach out." at bounding box center [562, 257] width 582 height 12
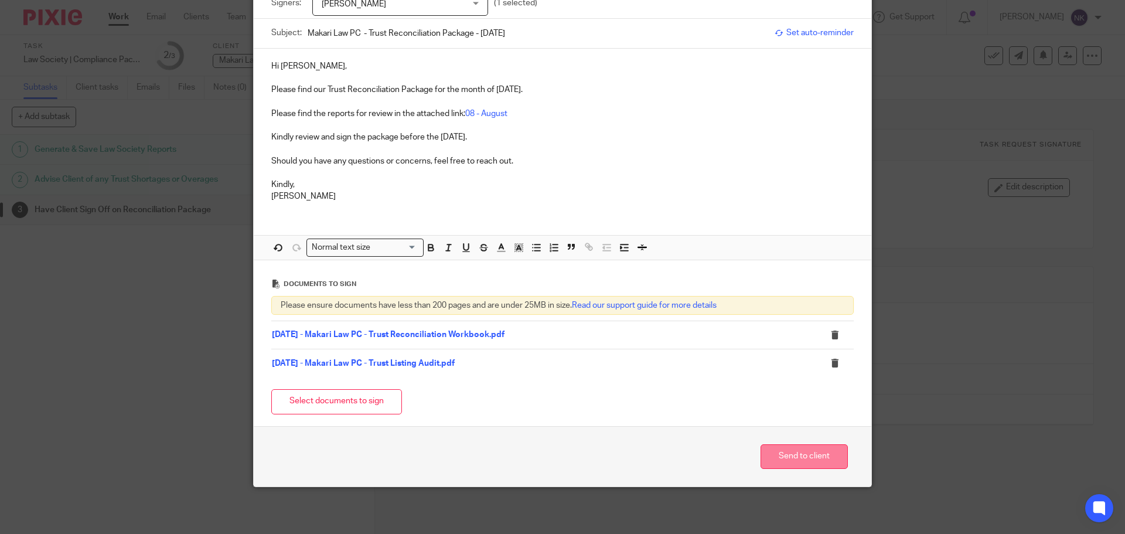
click at [795, 452] on button "Send to client" at bounding box center [804, 456] width 87 height 25
